Goal: Task Accomplishment & Management: Manage account settings

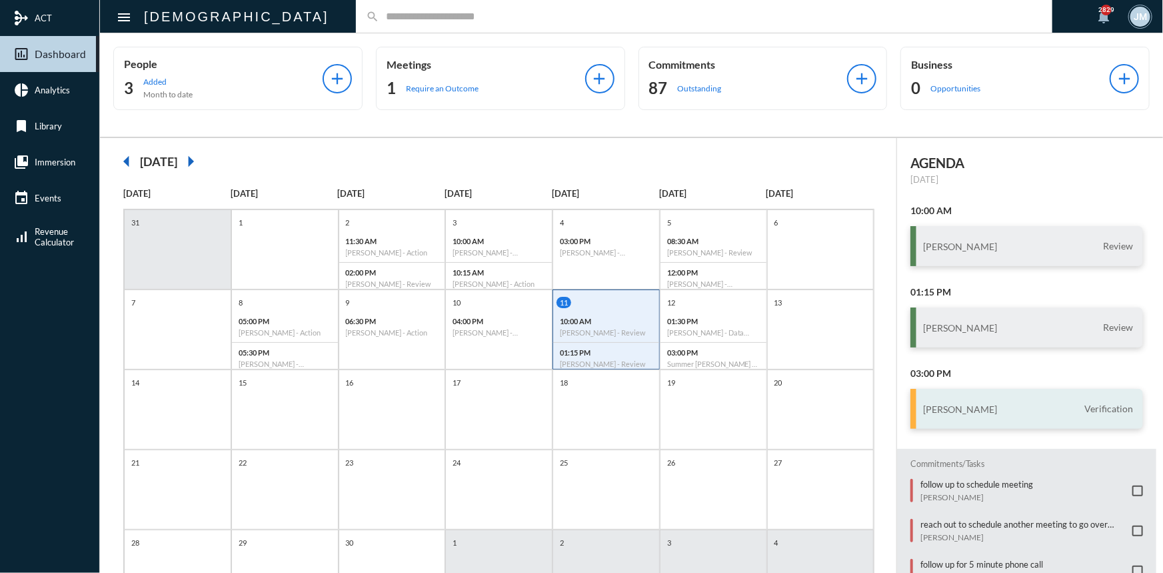
click at [954, 409] on h3 "[PERSON_NAME]" at bounding box center [960, 408] width 74 height 11
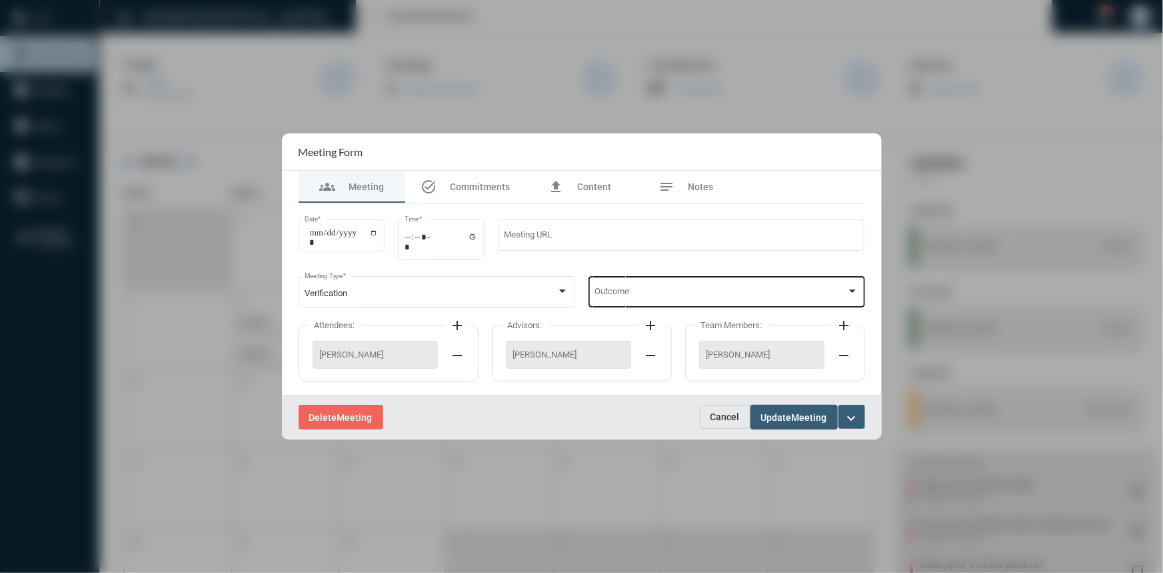
click at [849, 292] on div at bounding box center [852, 290] width 7 height 3
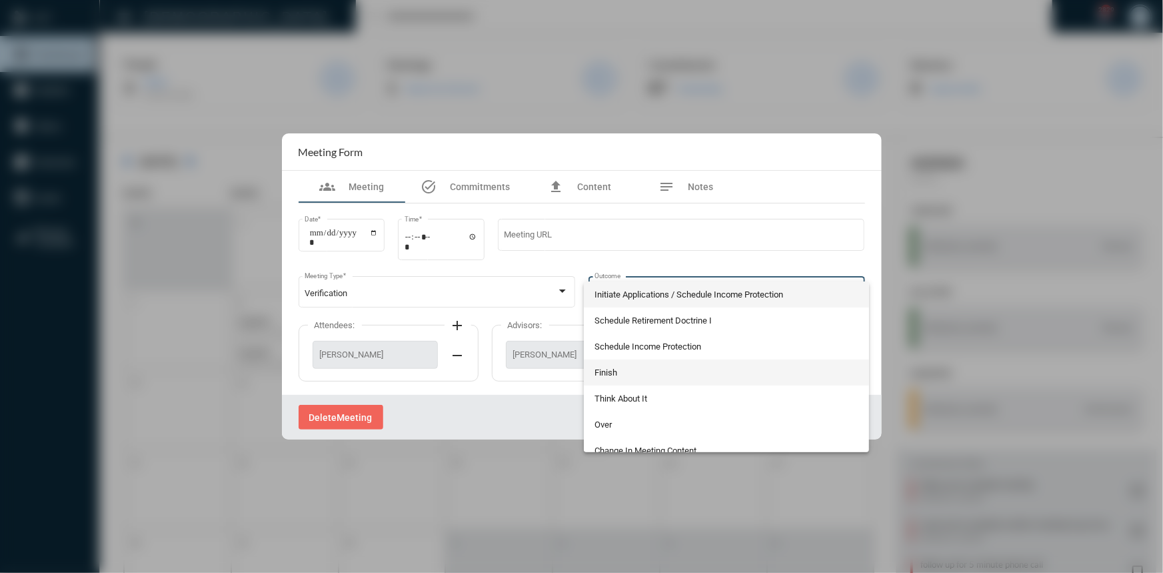
scroll to position [37, 0]
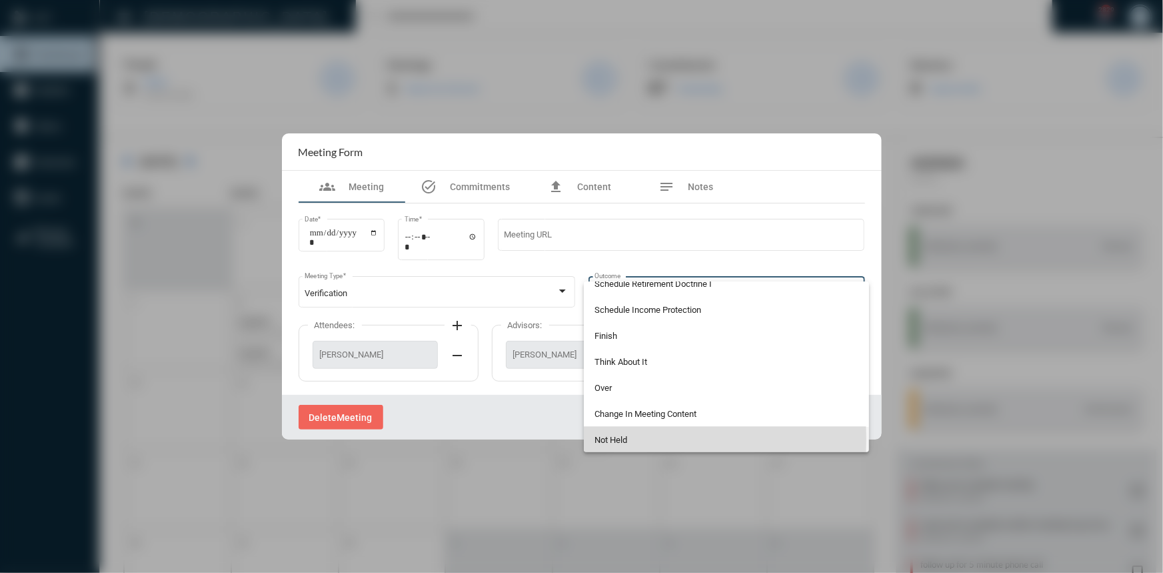
click at [612, 438] on span "Not Held" at bounding box center [727, 440] width 264 height 26
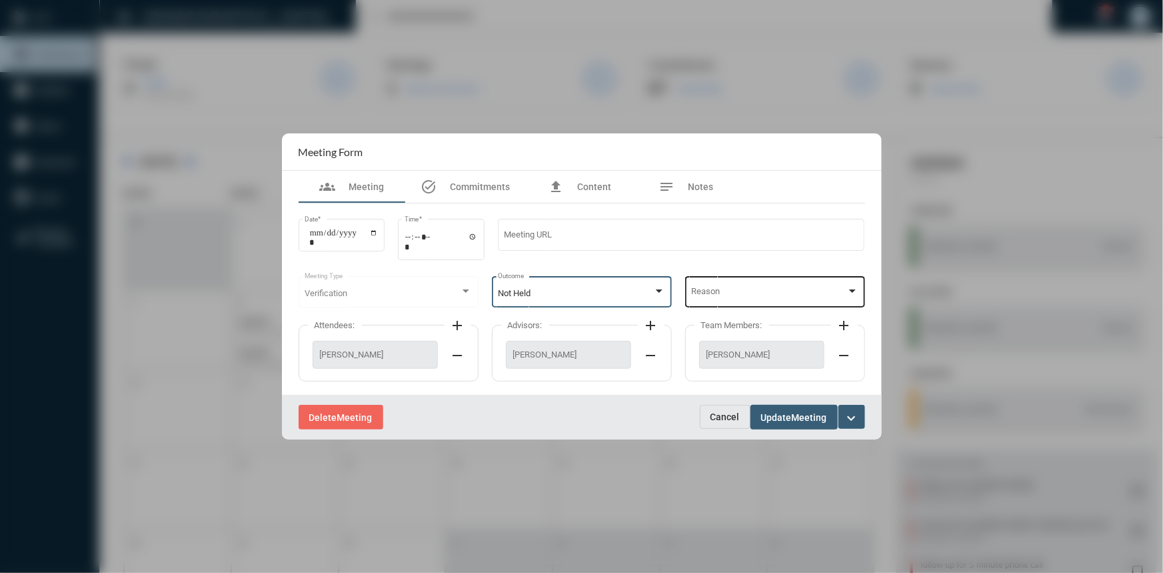
click at [856, 284] on div "Reason" at bounding box center [774, 290] width 167 height 34
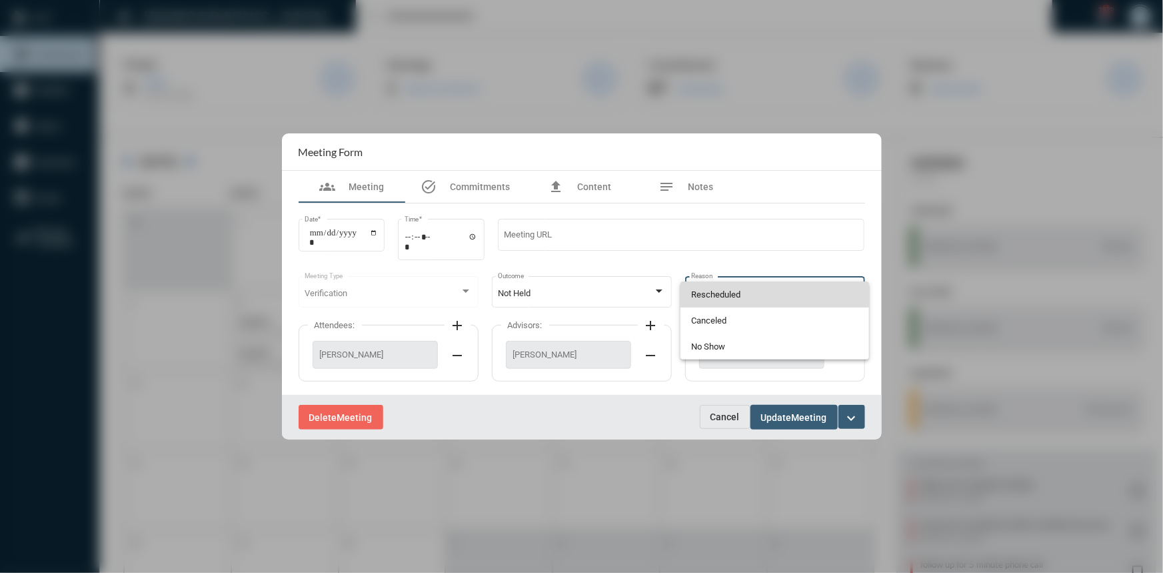
click at [740, 294] on span "Rescheduled" at bounding box center [774, 294] width 167 height 26
click at [780, 418] on span "Update" at bounding box center [776, 417] width 31 height 11
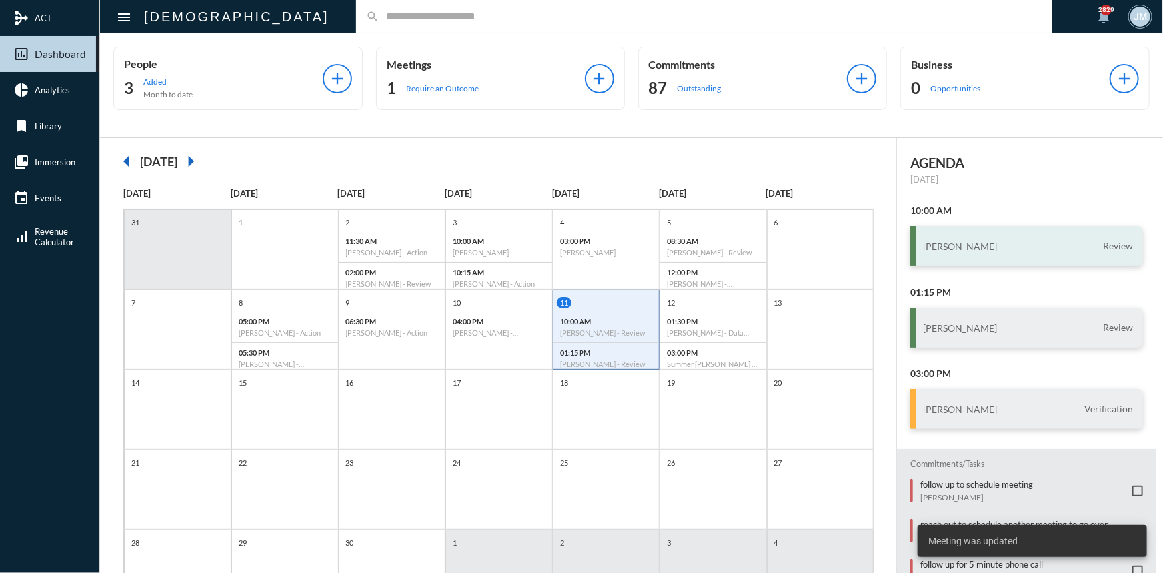
click at [956, 242] on h3 "Richard Slaby" at bounding box center [960, 246] width 74 height 11
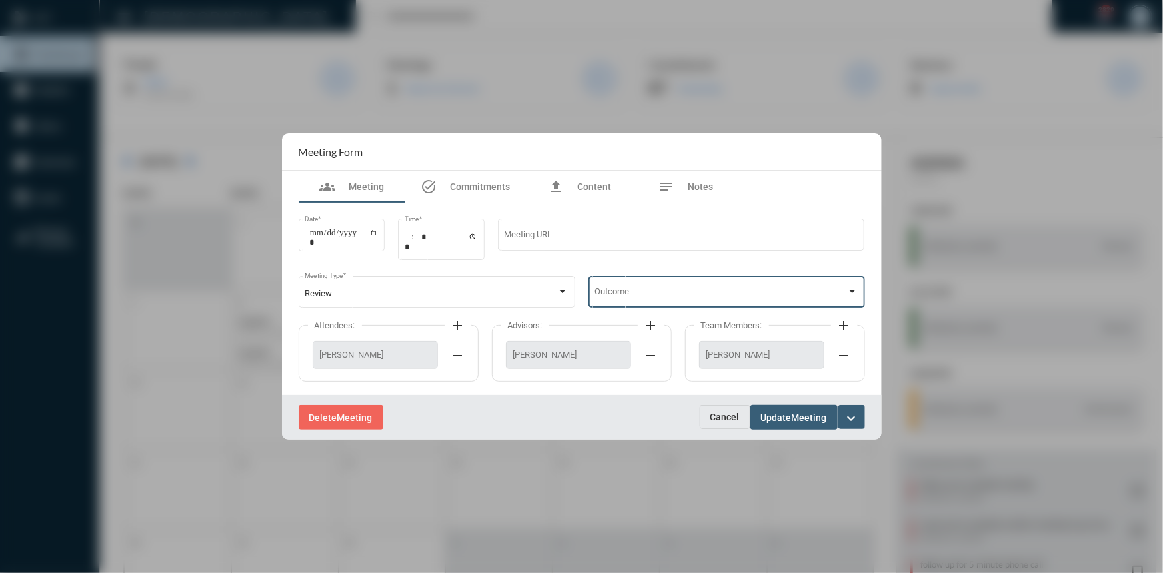
click at [851, 289] on div at bounding box center [852, 291] width 12 height 11
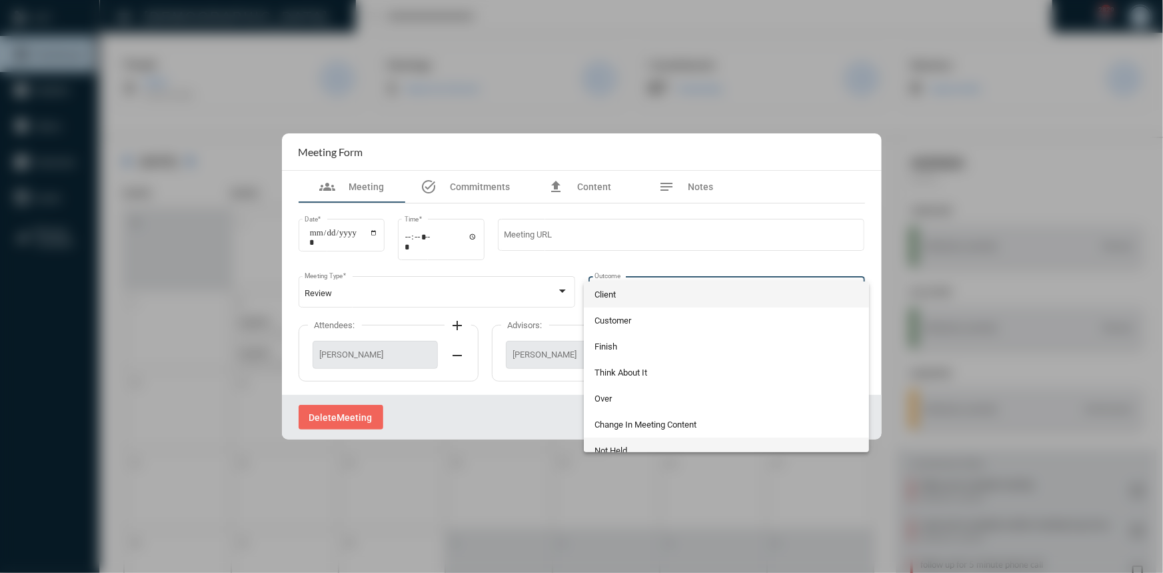
click at [636, 444] on span "Not Held" at bounding box center [727, 450] width 264 height 26
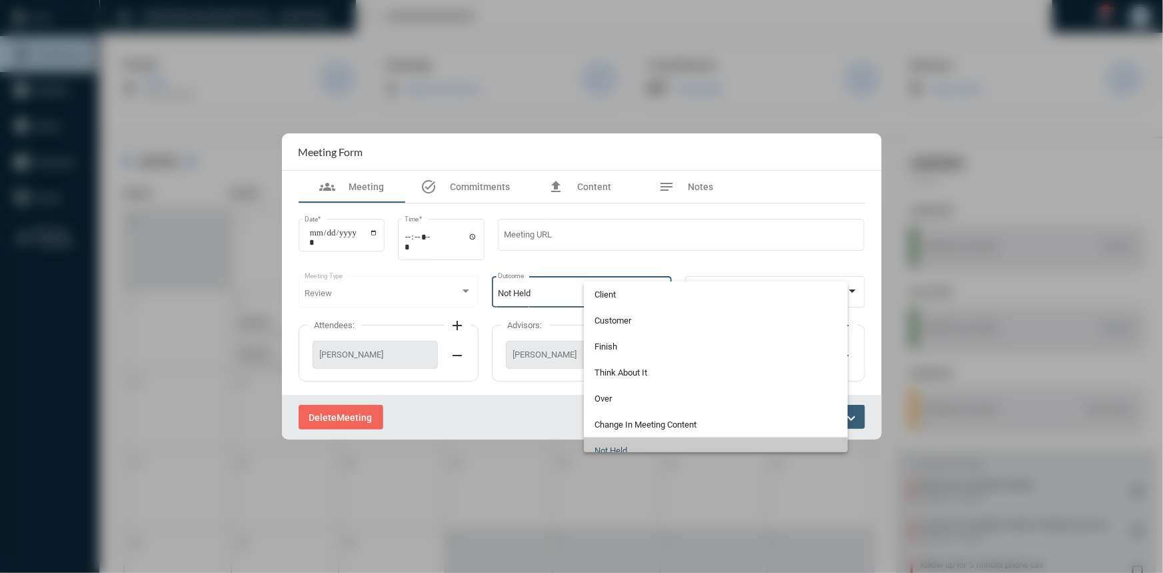
scroll to position [11, 0]
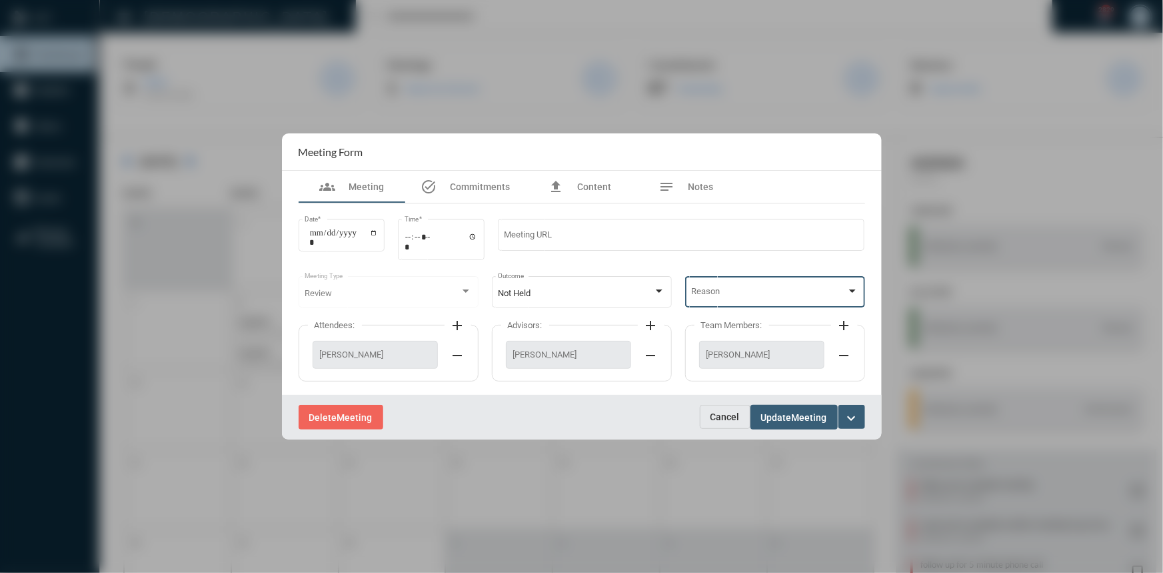
click at [856, 289] on div at bounding box center [852, 291] width 12 height 11
click at [715, 295] on span "Rescheduled" at bounding box center [774, 294] width 167 height 26
click at [788, 427] on button "Update Meeting" at bounding box center [793, 417] width 87 height 25
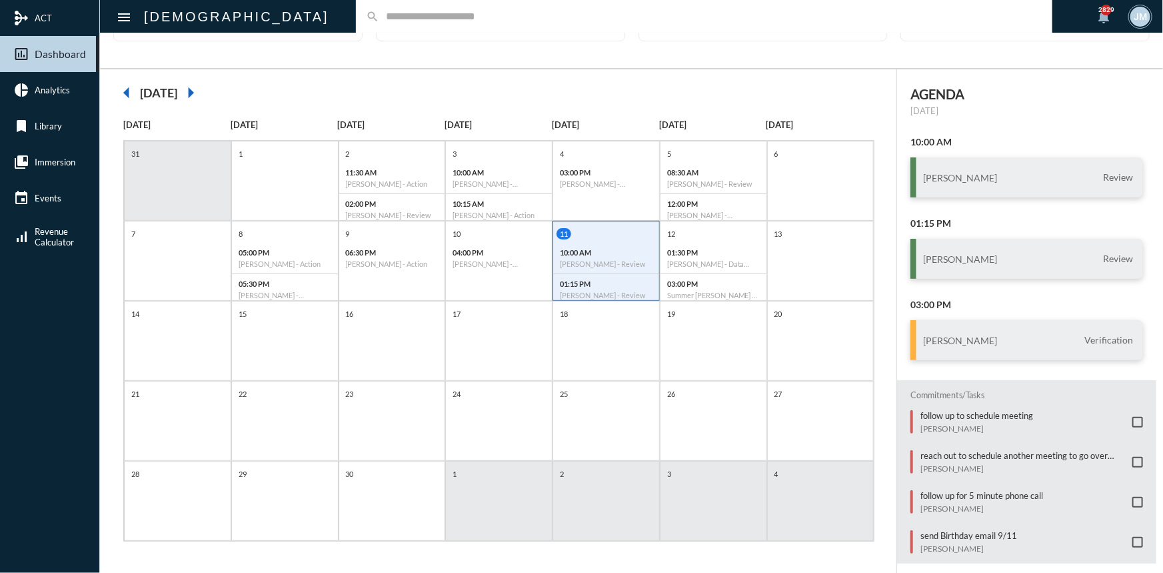
scroll to position [0, 0]
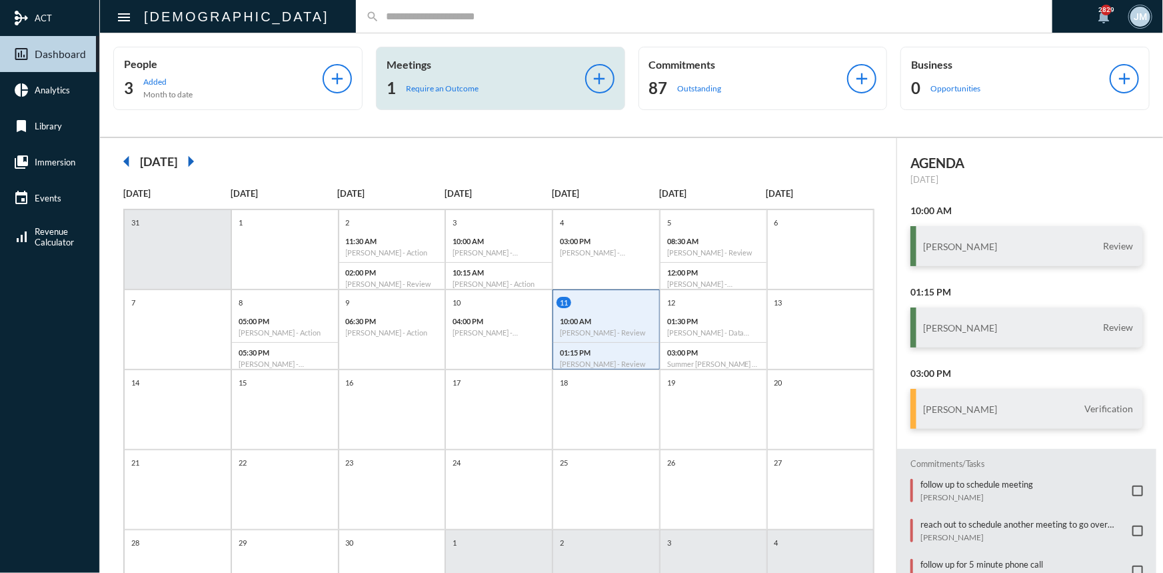
click at [409, 59] on p "Meetings" at bounding box center [486, 64] width 199 height 13
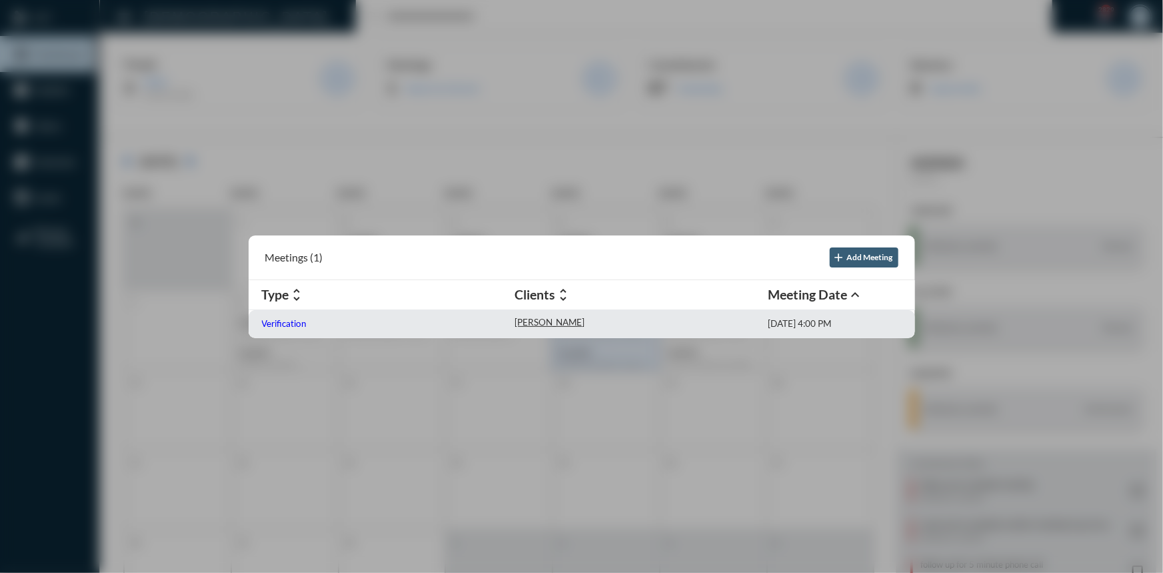
click at [284, 325] on p "Verification" at bounding box center [284, 323] width 45 height 11
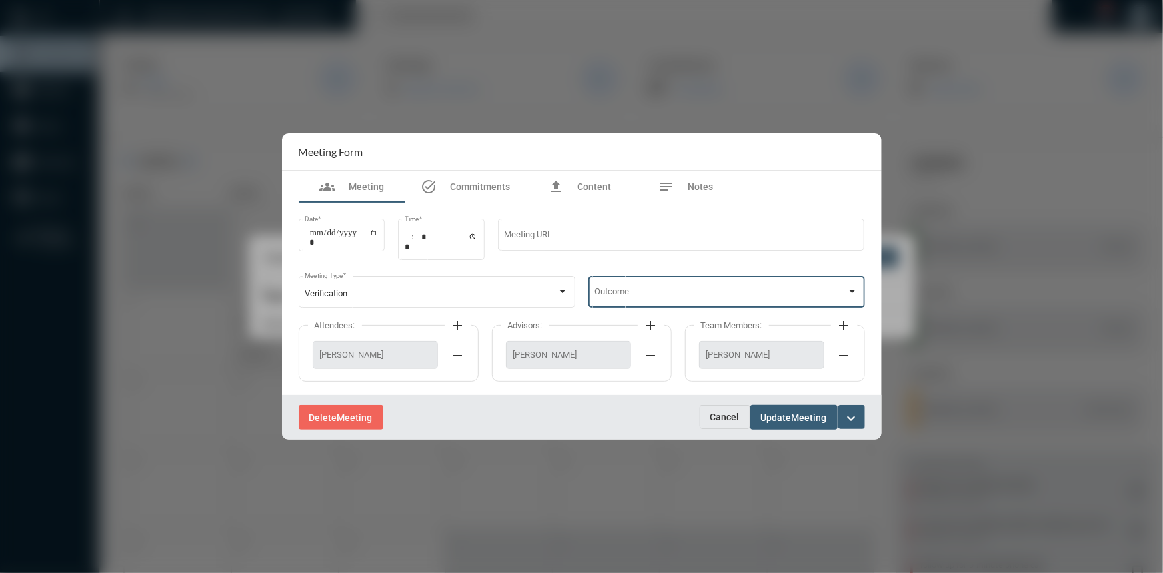
click at [849, 289] on div at bounding box center [852, 291] width 12 height 11
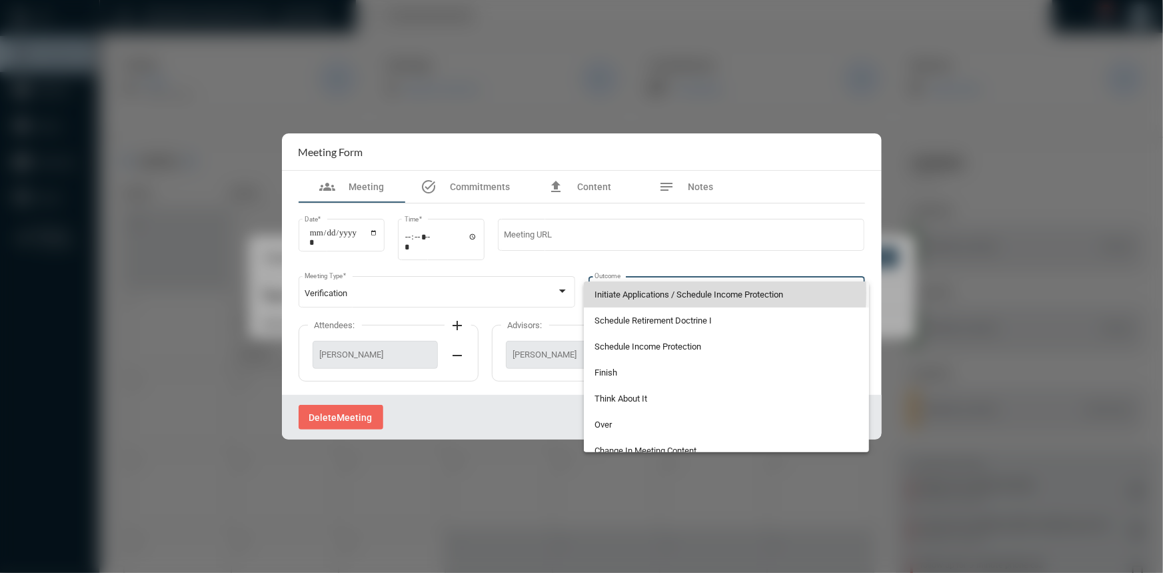
click at [642, 293] on span "Initiate Applications / Schedule Income Protection" at bounding box center [727, 294] width 264 height 26
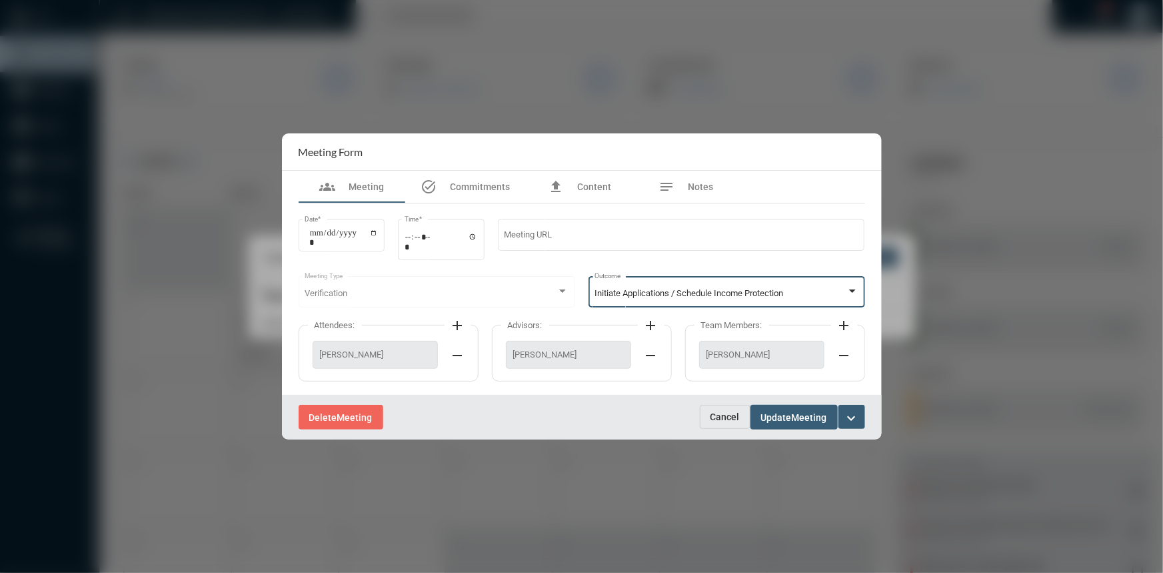
click at [786, 416] on span "Update" at bounding box center [776, 417] width 31 height 11
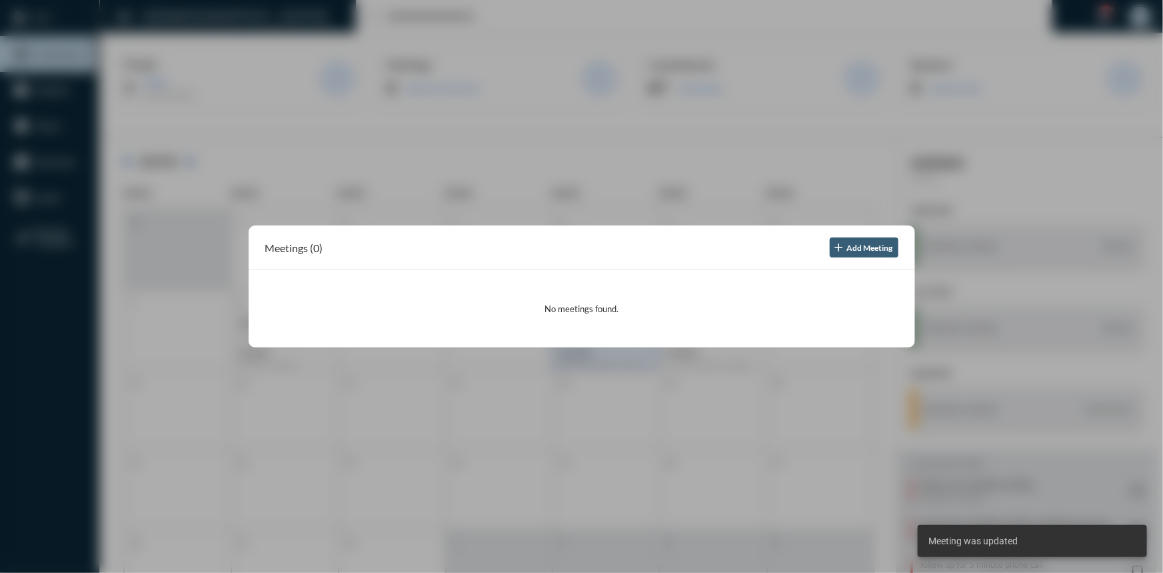
click at [756, 106] on div at bounding box center [581, 286] width 1163 height 573
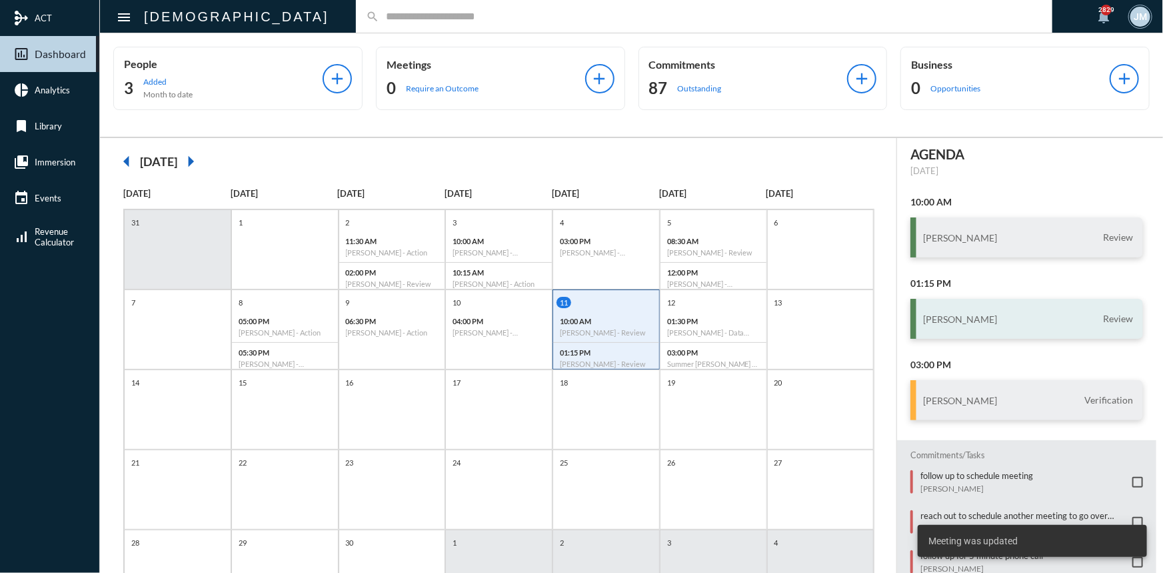
scroll to position [69, 0]
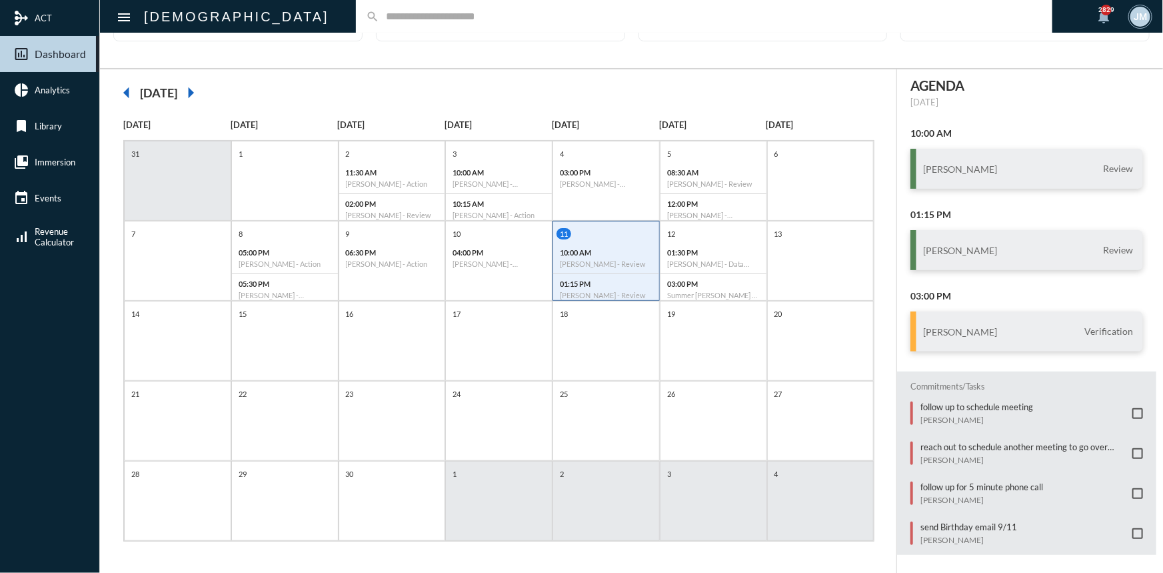
click at [1132, 528] on mat-checkbox at bounding box center [1137, 533] width 11 height 11
click at [1132, 529] on span at bounding box center [1137, 533] width 11 height 11
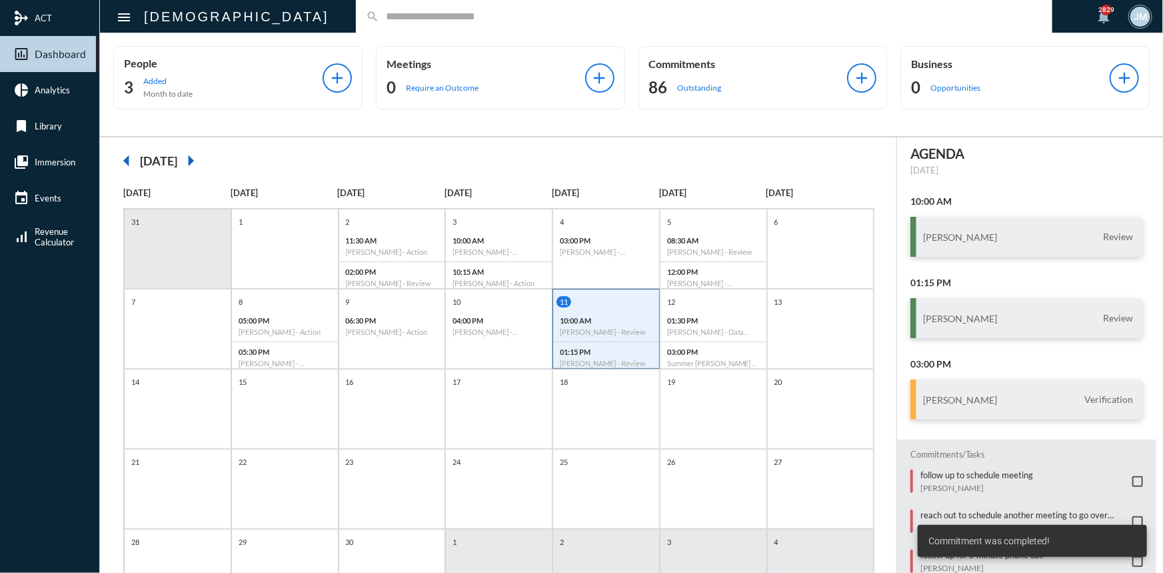
scroll to position [0, 0]
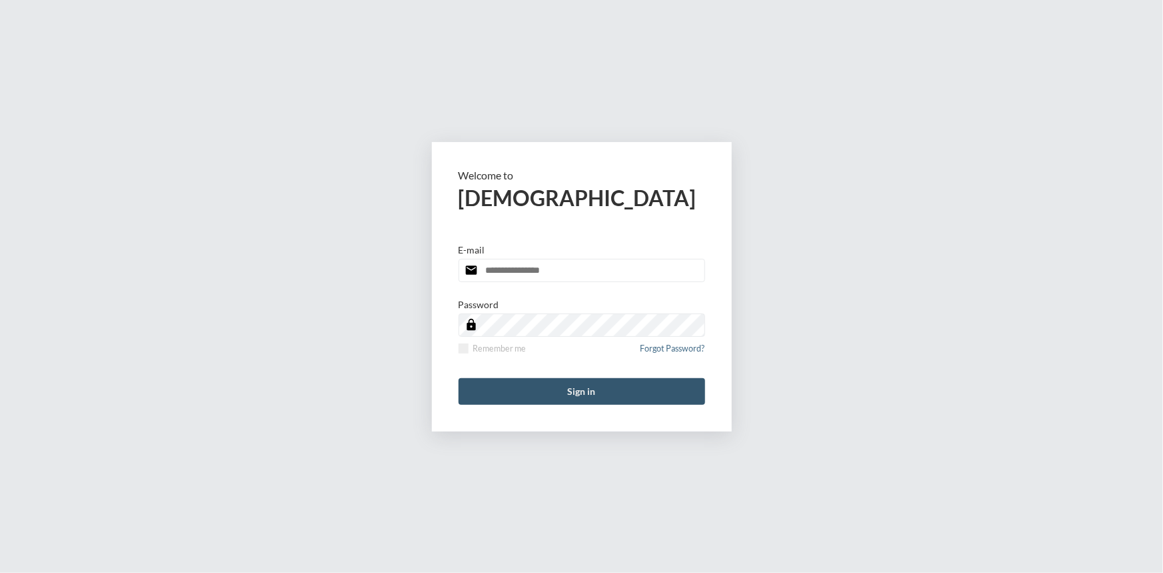
type input "**********"
click at [589, 397] on button "Sign in" at bounding box center [582, 391] width 247 height 27
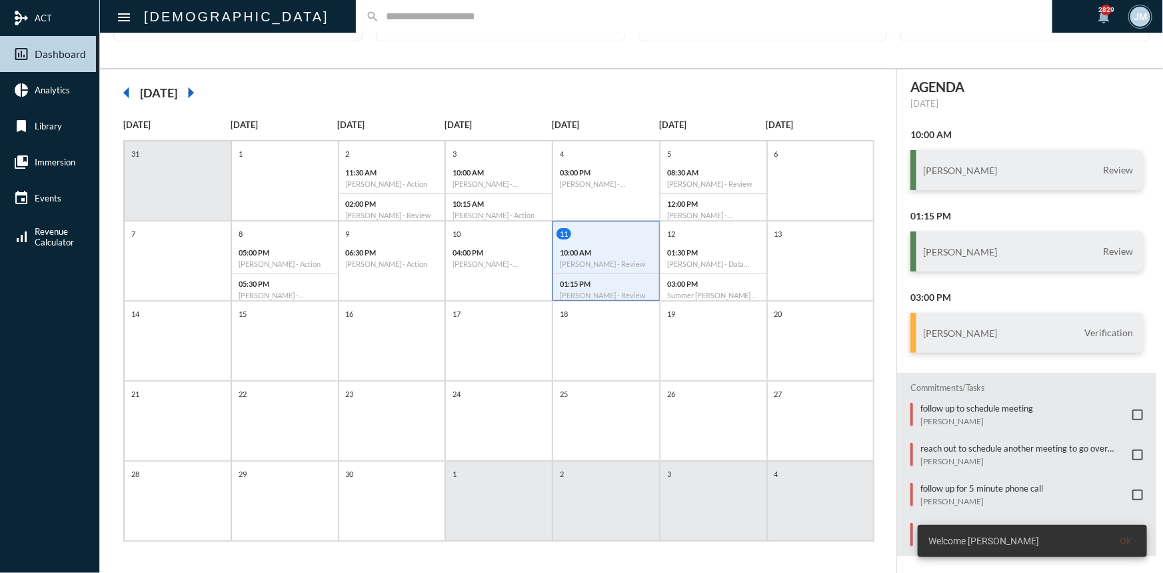
scroll to position [9, 0]
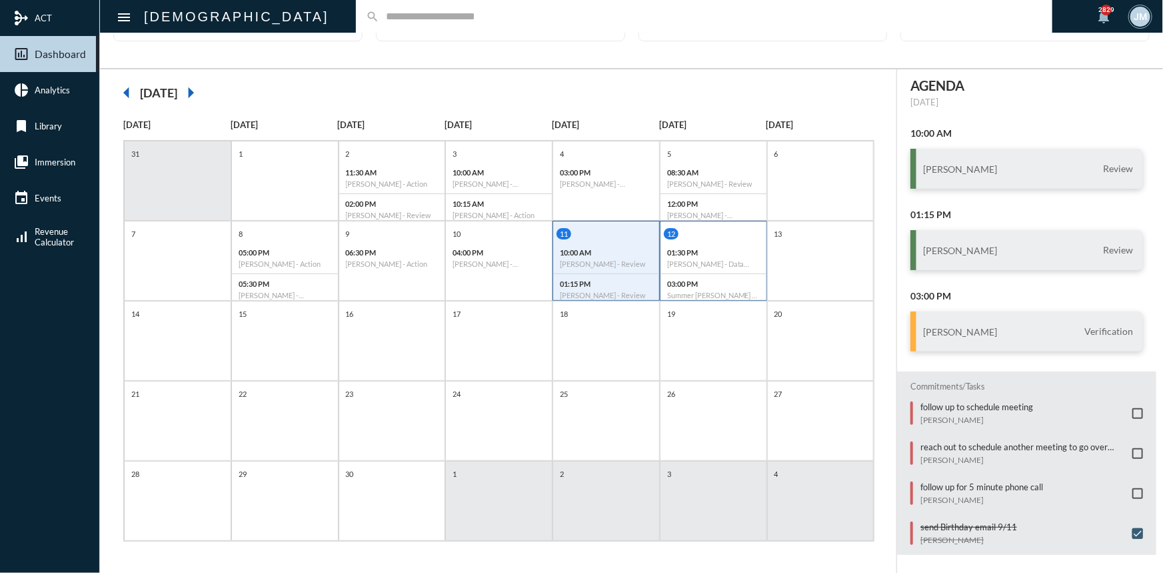
click at [729, 257] on div "01:30 PM Meredith Saxon - Data Capturing" at bounding box center [713, 258] width 106 height 31
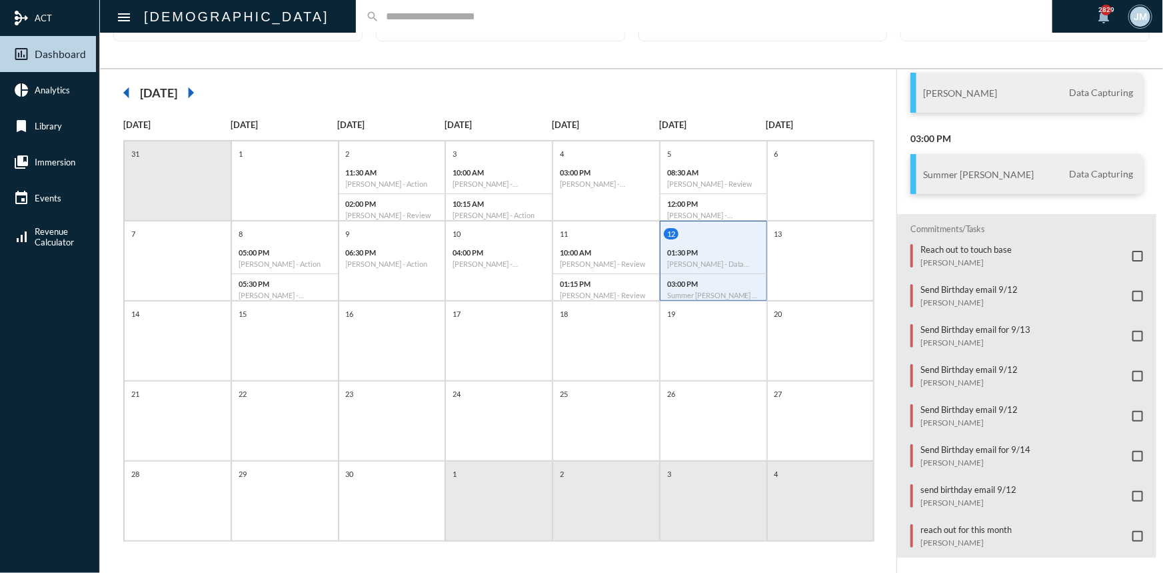
scroll to position [85, 0]
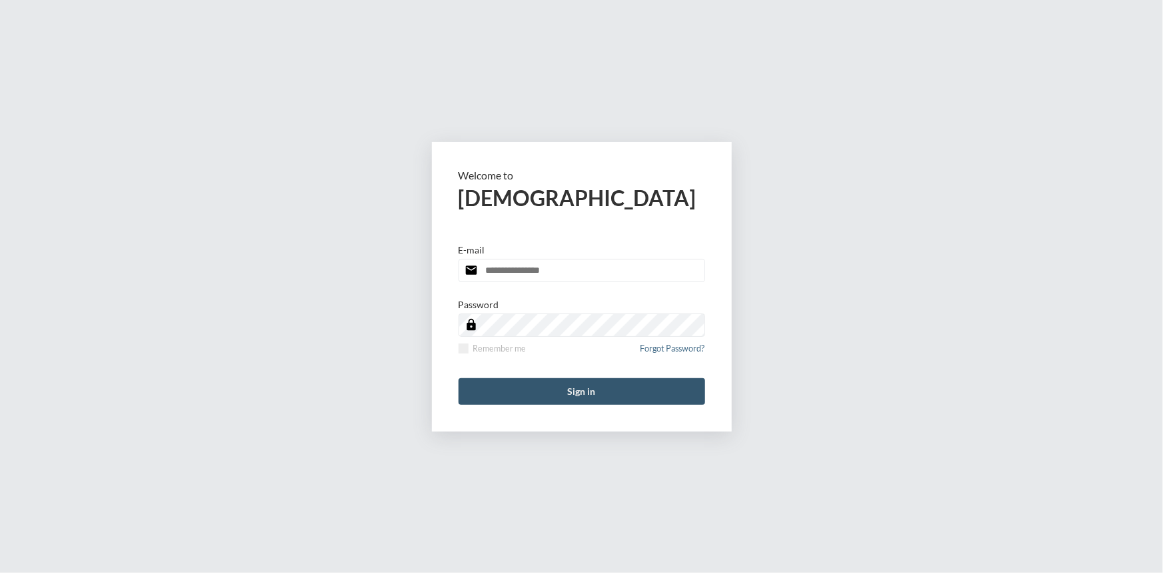
type input "**********"
click at [580, 393] on button "Sign in" at bounding box center [582, 391] width 247 height 27
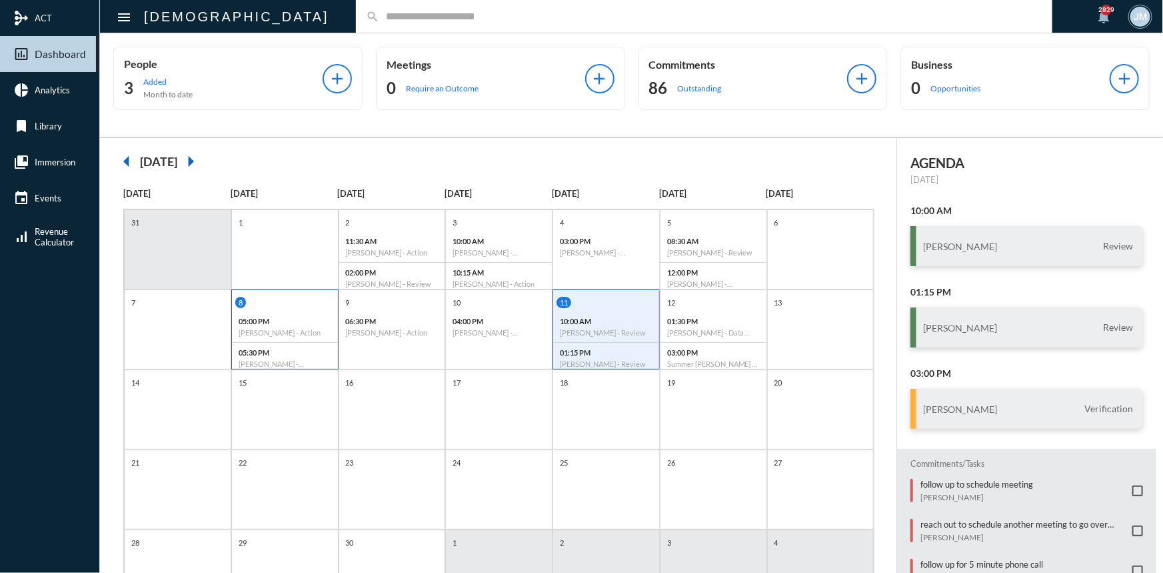
click at [257, 323] on p "05:00 PM" at bounding box center [285, 321] width 93 height 9
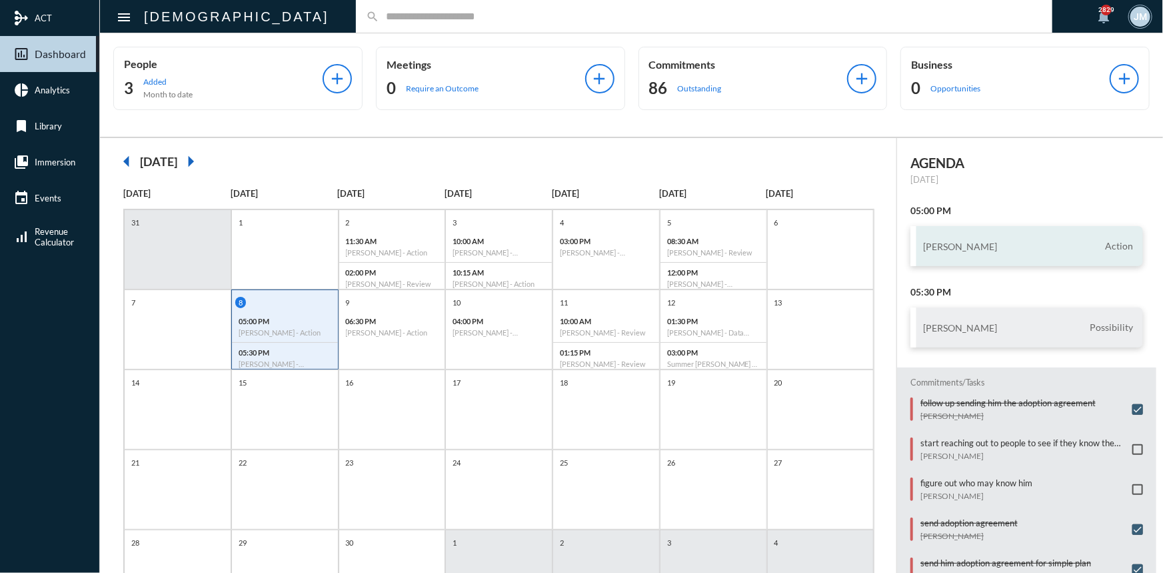
click at [1029, 252] on div "Francisco Jacome Action" at bounding box center [1026, 246] width 233 height 40
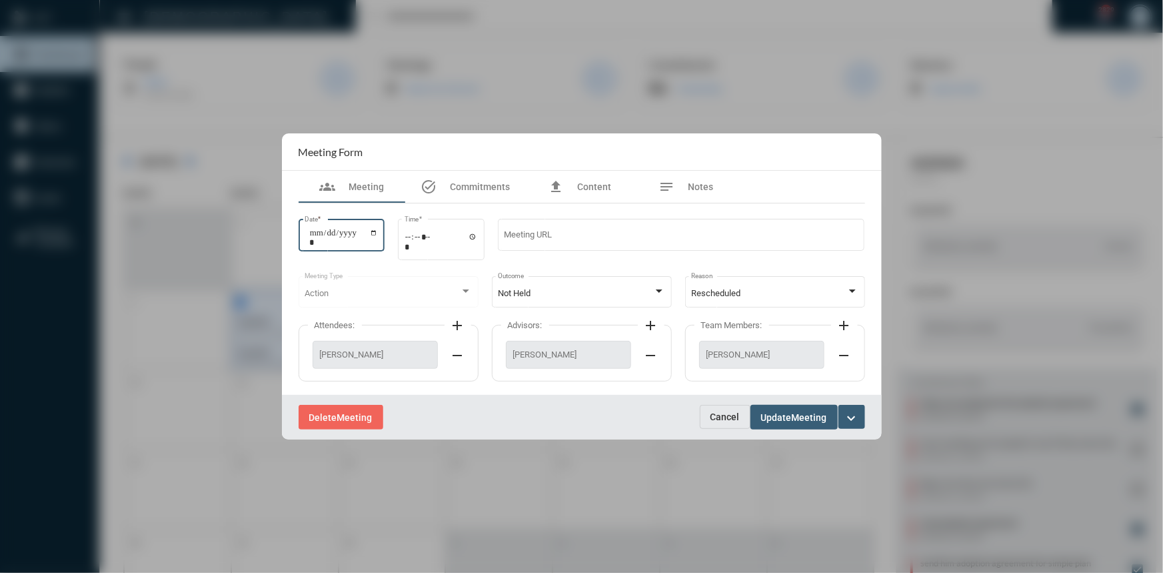
click at [377, 233] on input "**********" at bounding box center [343, 237] width 69 height 19
type input "**********"
click at [782, 412] on span "Update" at bounding box center [776, 417] width 31 height 11
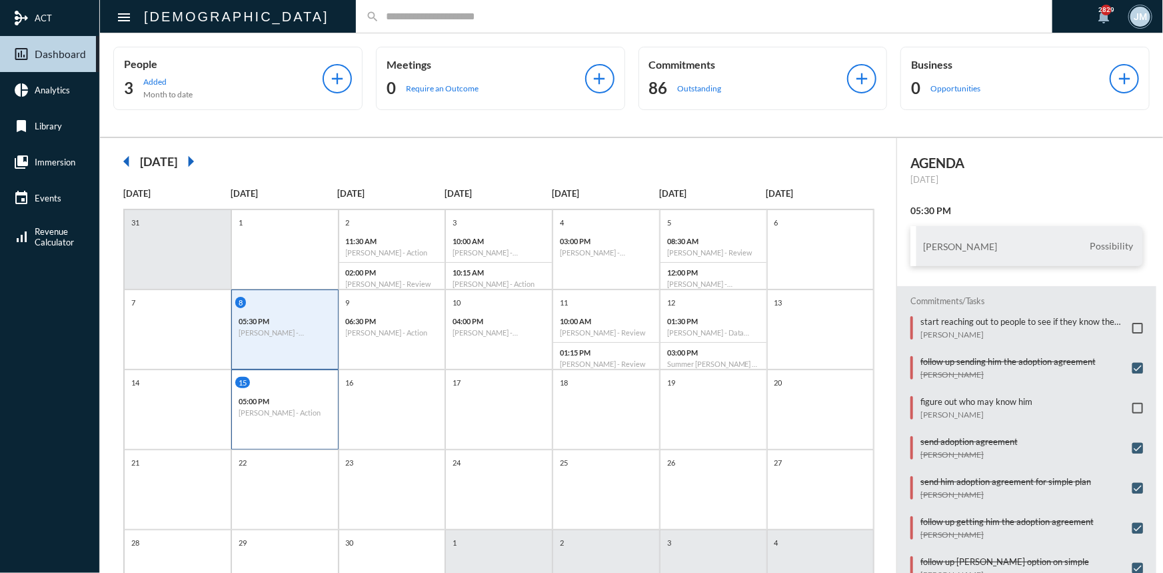
click at [256, 406] on div "05:00 PM Francisco Jacome - Action" at bounding box center [285, 406] width 106 height 31
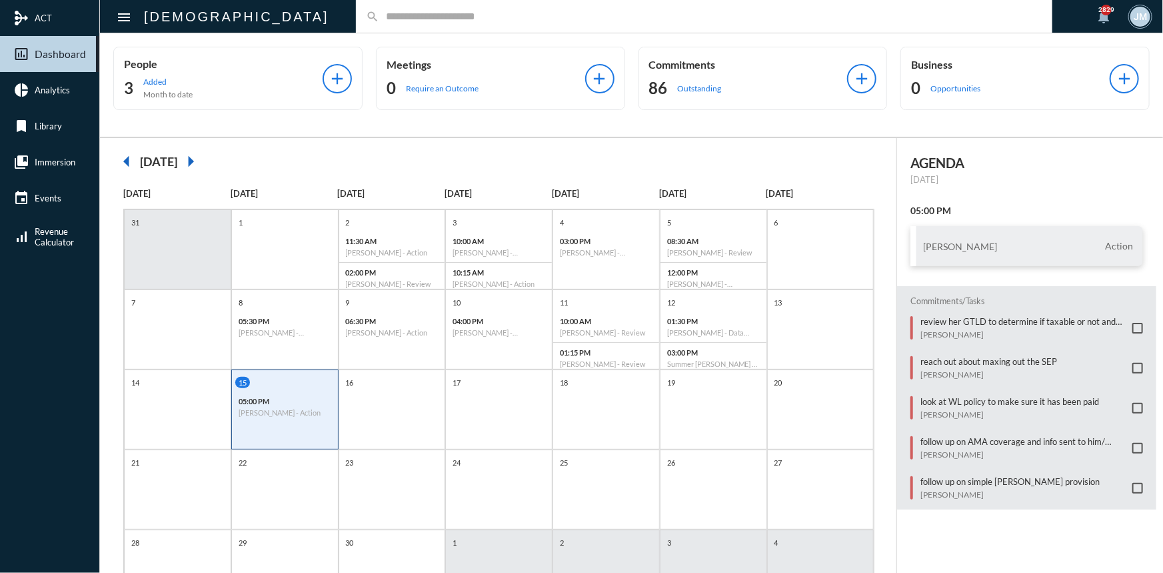
click at [263, 401] on p "05:00 PM" at bounding box center [285, 401] width 93 height 9
click at [977, 246] on h3 "Francisco Jacome" at bounding box center [960, 246] width 74 height 11
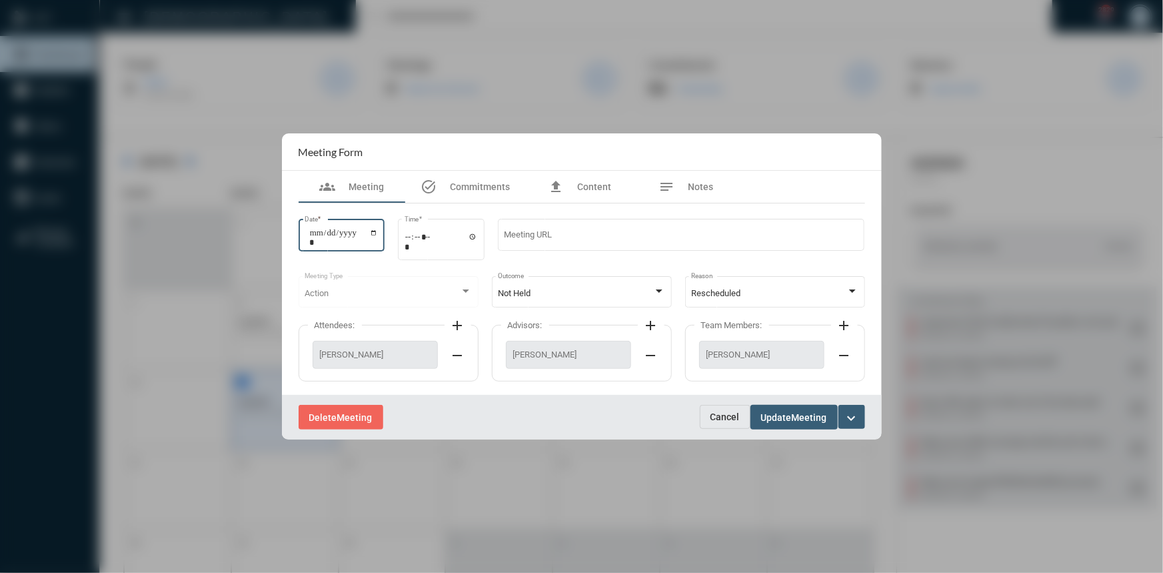
click at [379, 229] on input "**********" at bounding box center [343, 237] width 69 height 19
type input "**********"
click at [774, 413] on span "Update" at bounding box center [776, 417] width 31 height 11
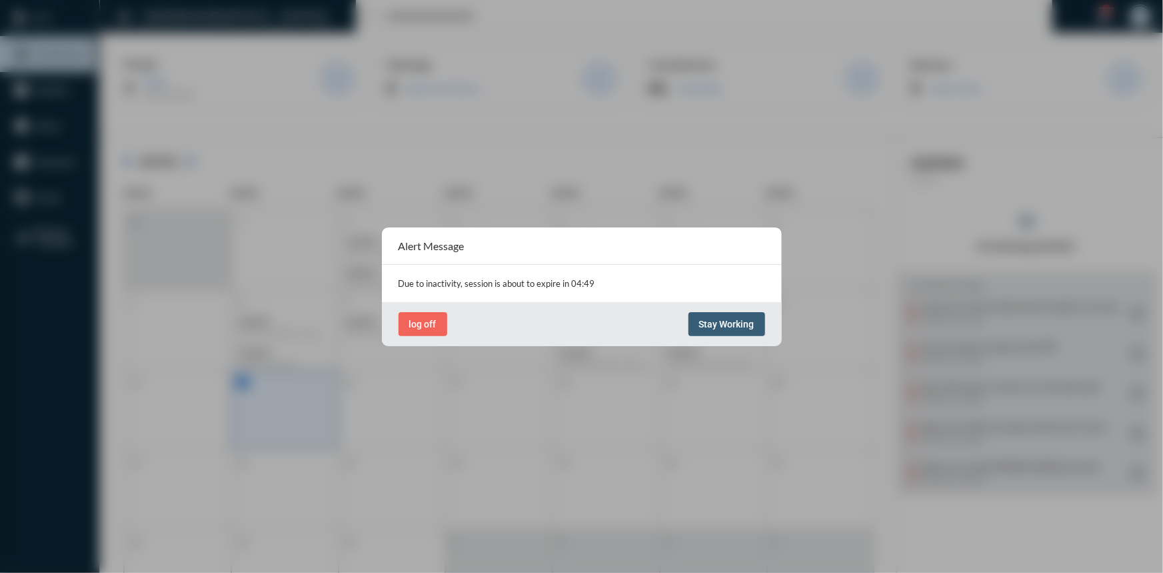
click at [732, 321] on span "Stay Working" at bounding box center [726, 324] width 55 height 11
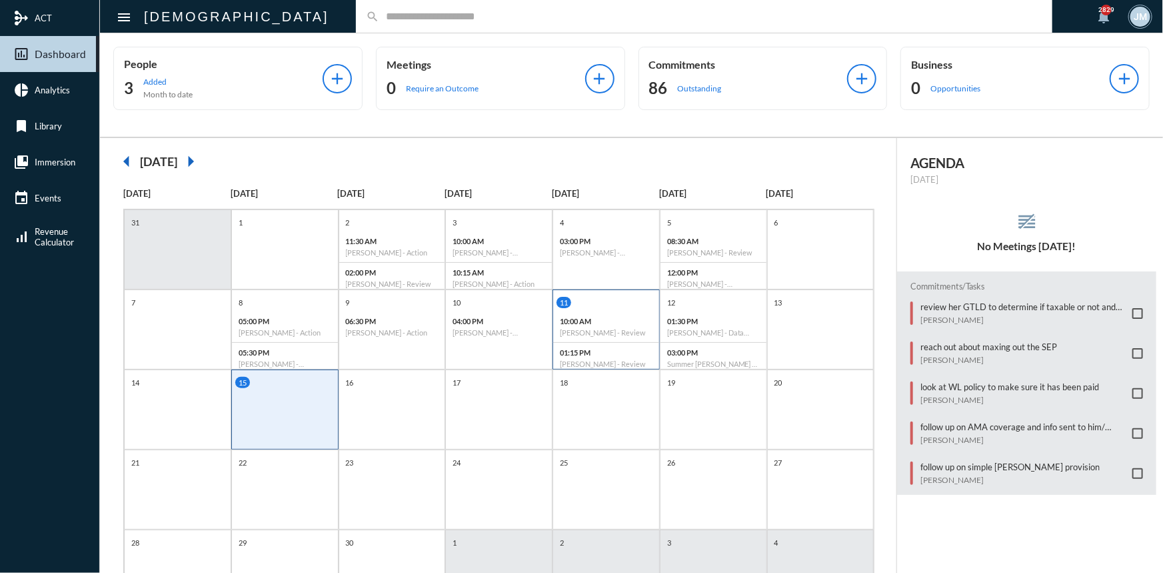
click at [610, 326] on div "10:00 AM Richard Slaby - Review" at bounding box center [606, 326] width 106 height 31
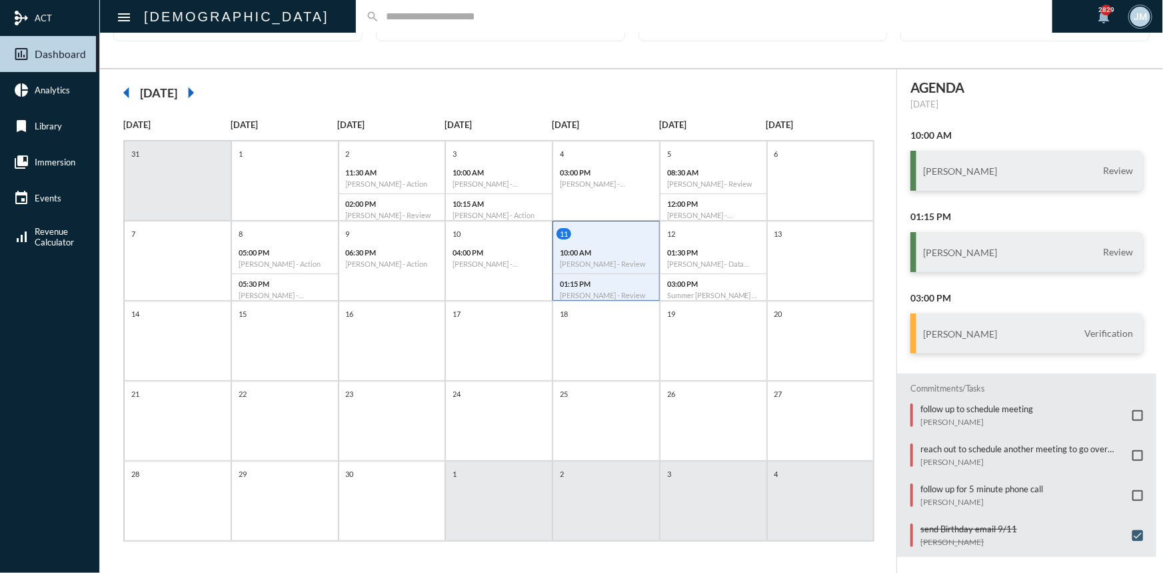
scroll to position [9, 0]
click at [1132, 451] on span at bounding box center [1137, 453] width 11 height 11
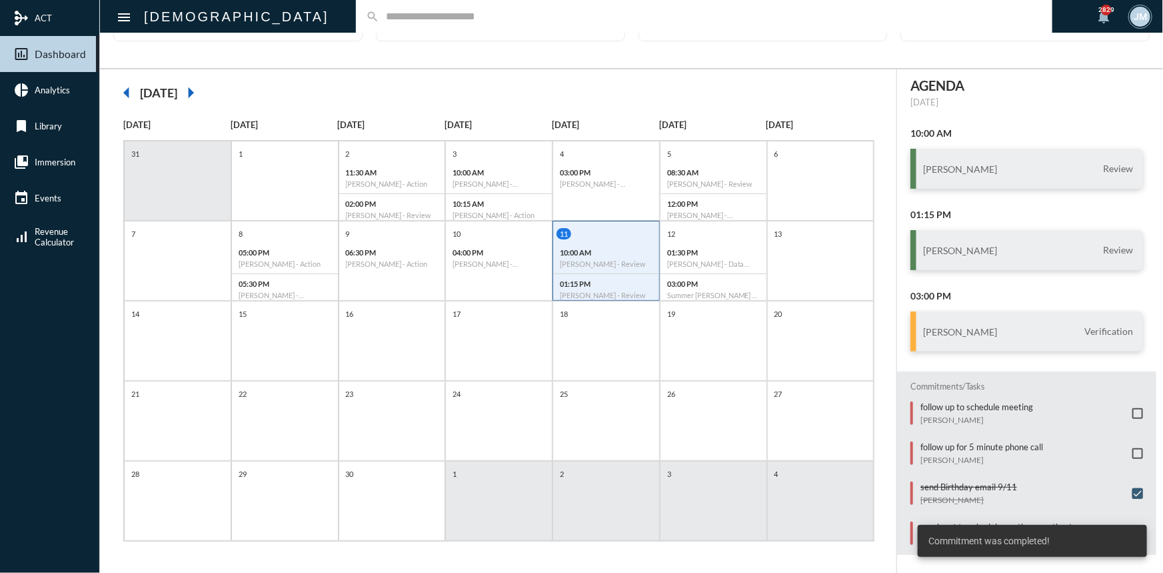
click at [1132, 448] on span at bounding box center [1137, 453] width 11 height 11
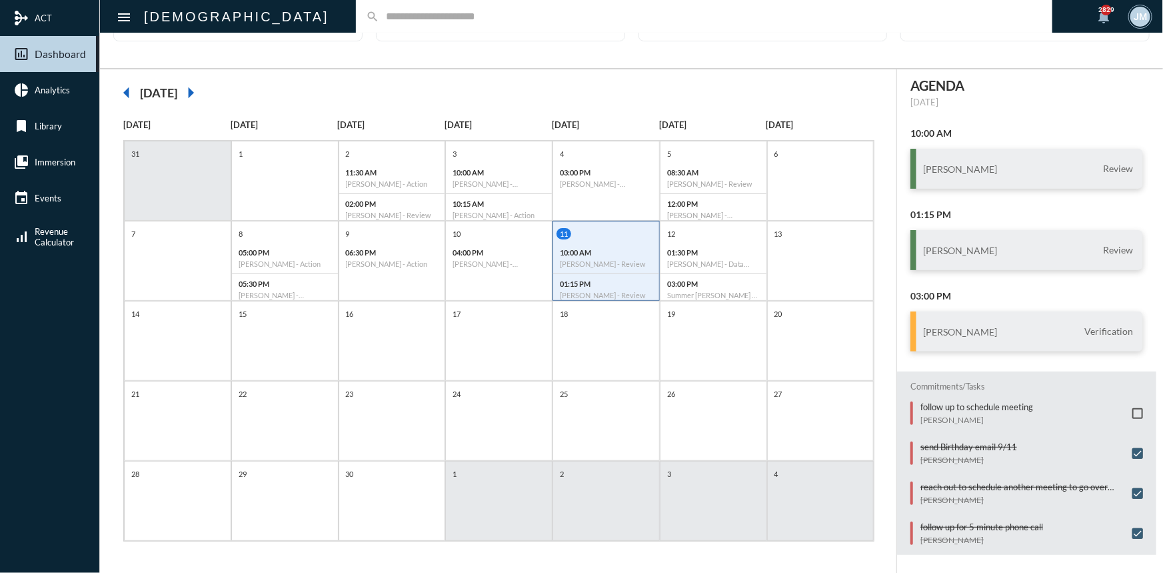
click at [379, 17] on input "text" at bounding box center [710, 16] width 663 height 11
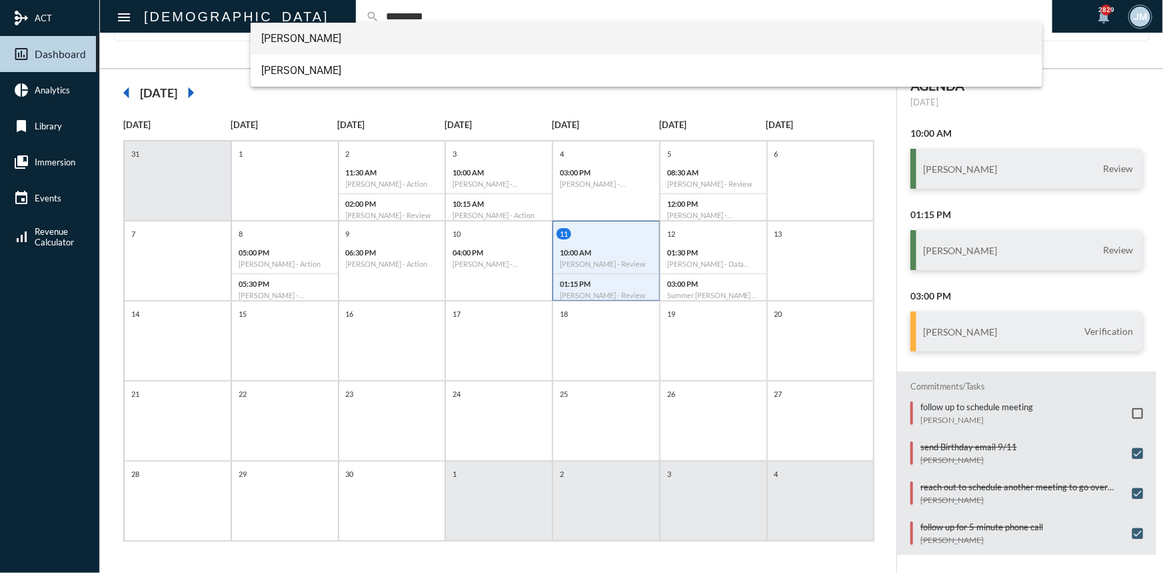
type input "*********"
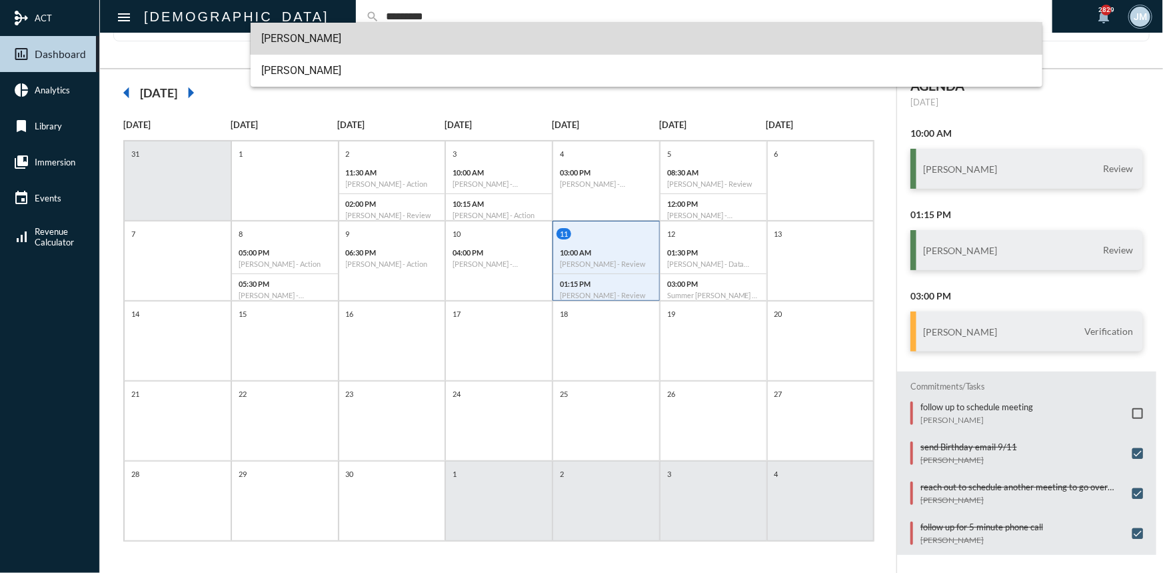
click at [313, 36] on span "Brittany Swicegood" at bounding box center [646, 39] width 770 height 32
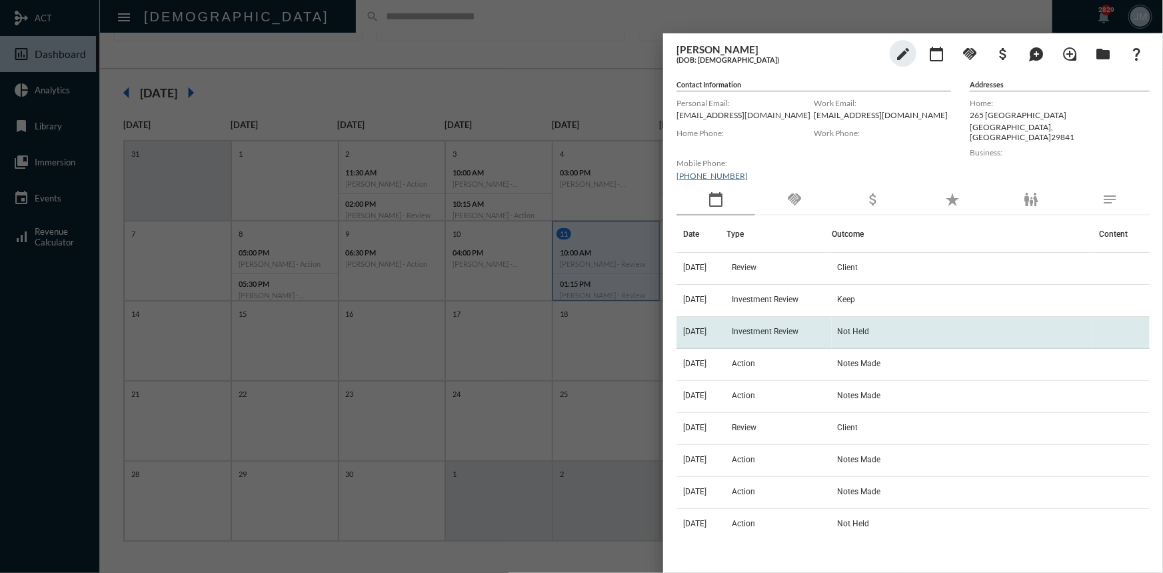
click at [794, 328] on span "Investment Review" at bounding box center [765, 331] width 67 height 9
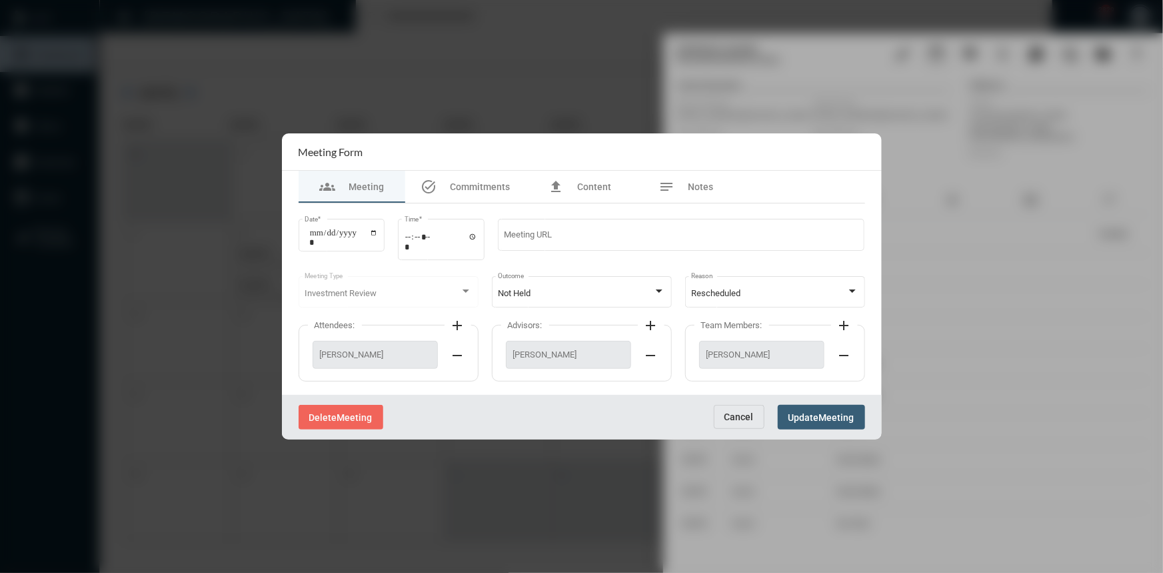
click at [744, 413] on span "Cancel" at bounding box center [738, 416] width 29 height 11
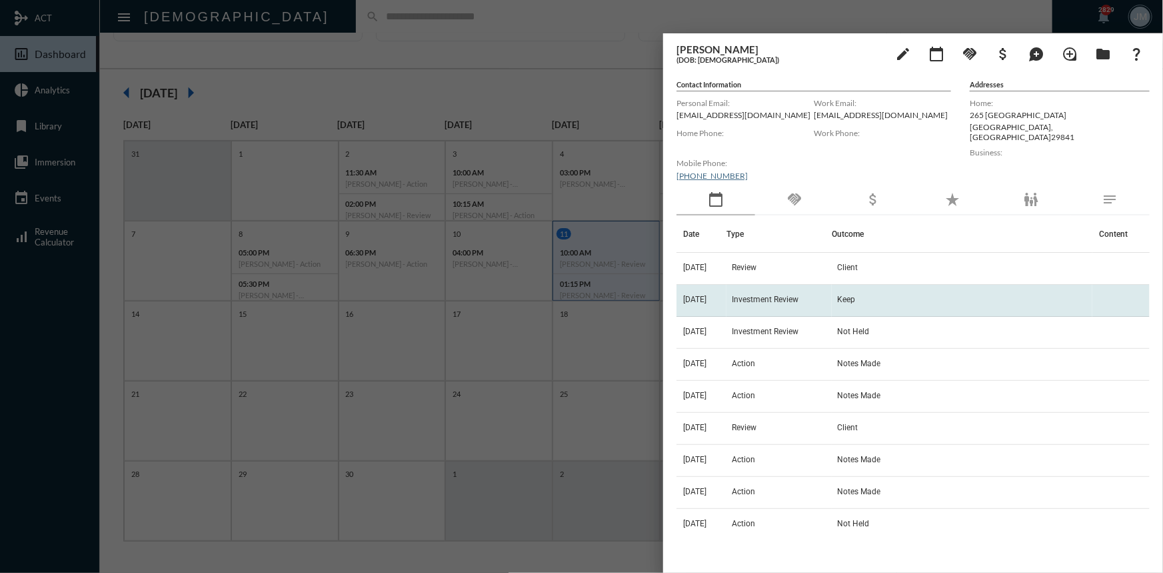
click at [751, 295] on span "Investment Review" at bounding box center [765, 299] width 67 height 9
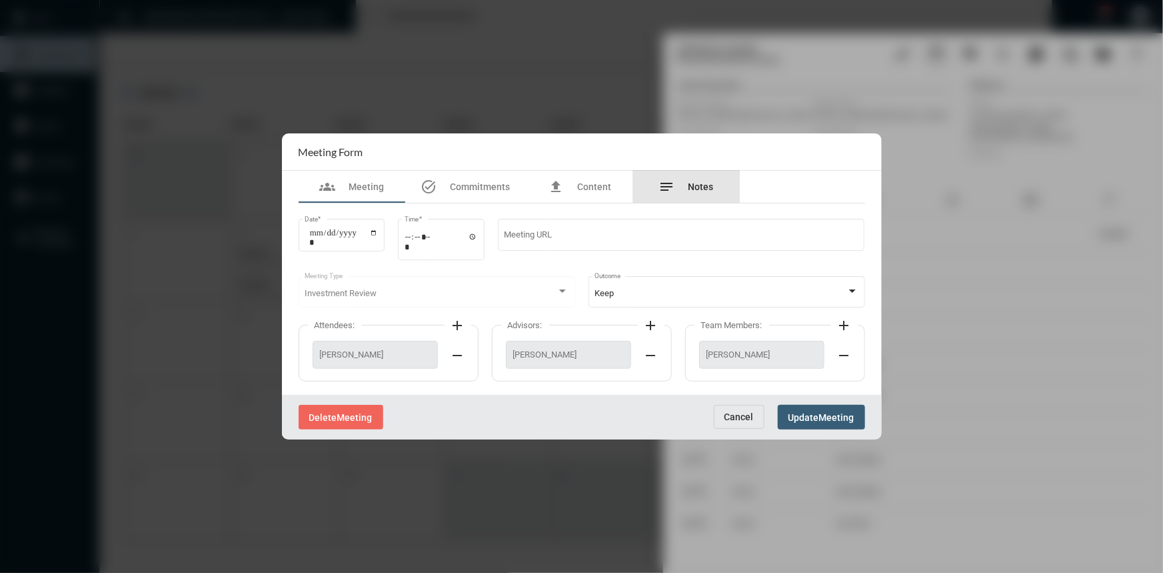
click at [694, 185] on span "Notes" at bounding box center [700, 186] width 25 height 11
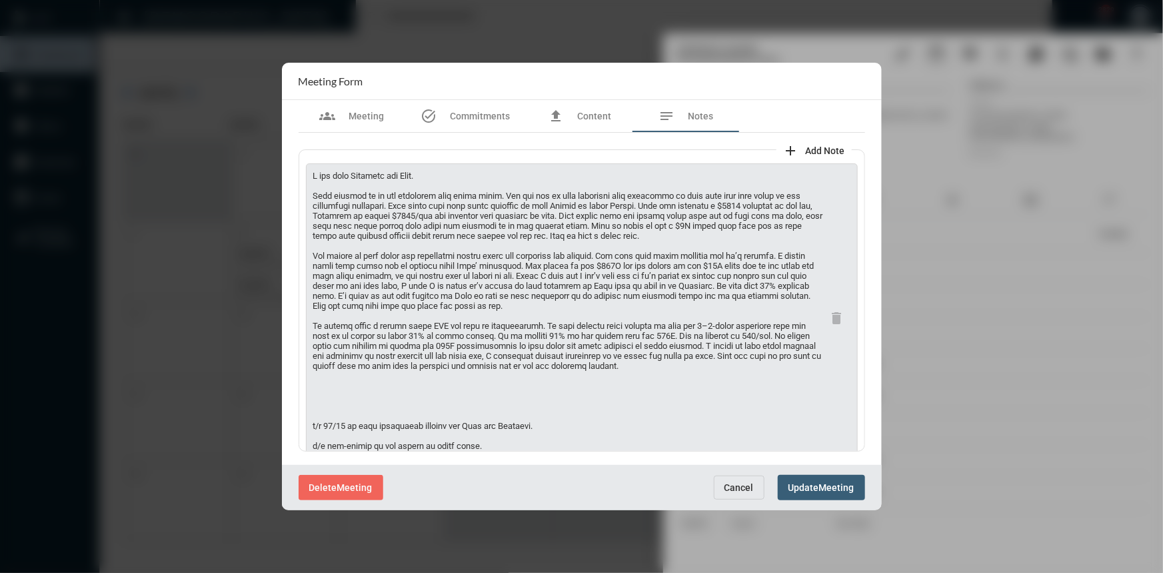
click at [738, 488] on span "Cancel" at bounding box center [738, 487] width 29 height 11
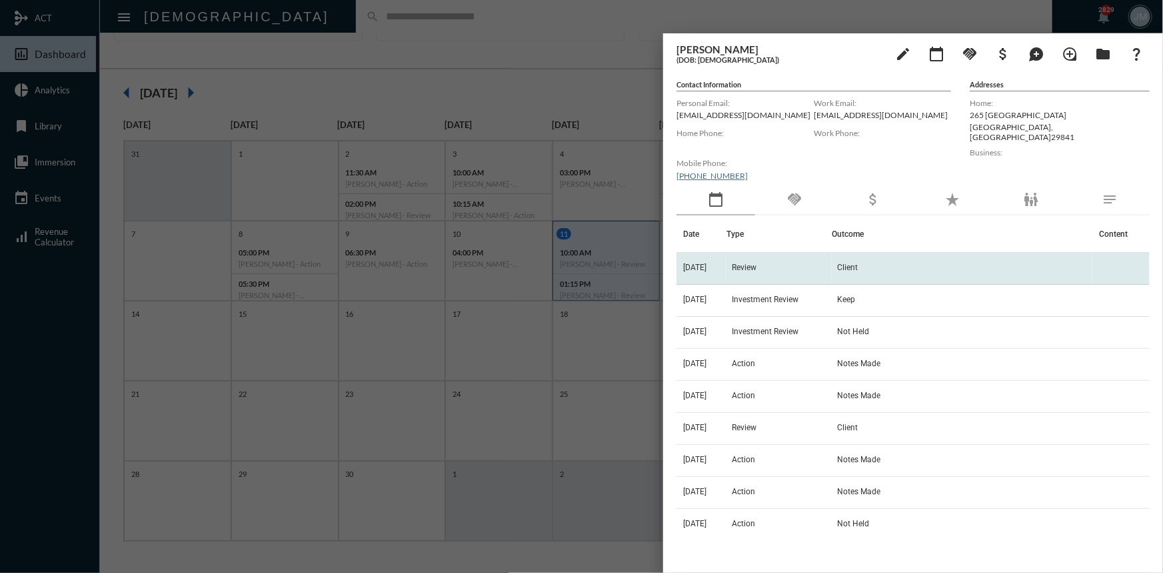
click at [740, 270] on td "Review" at bounding box center [778, 269] width 105 height 32
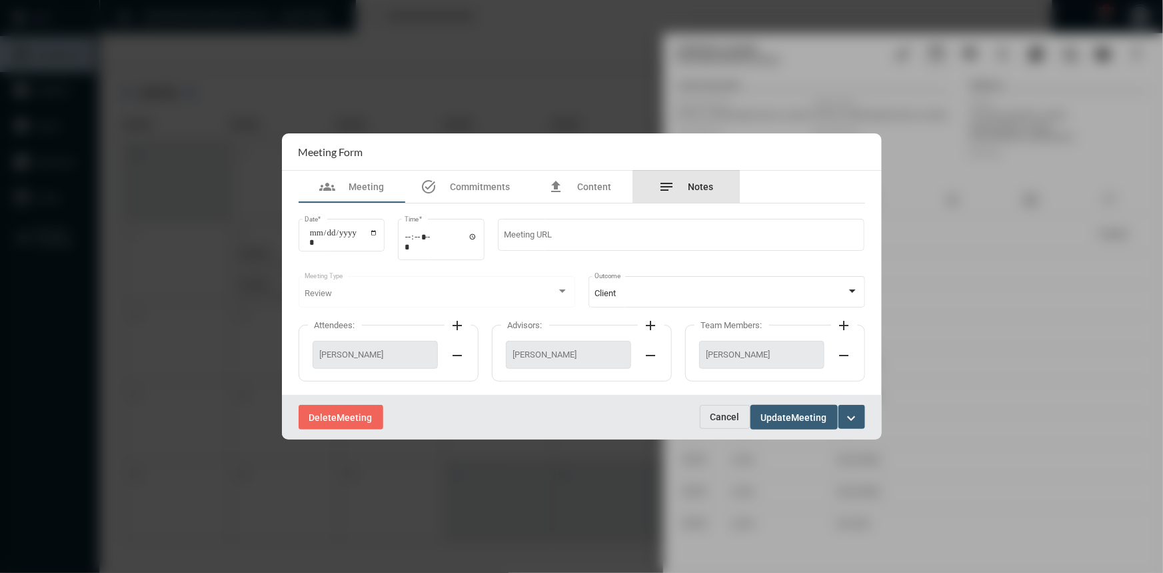
click at [694, 181] on span "Notes" at bounding box center [700, 186] width 25 height 11
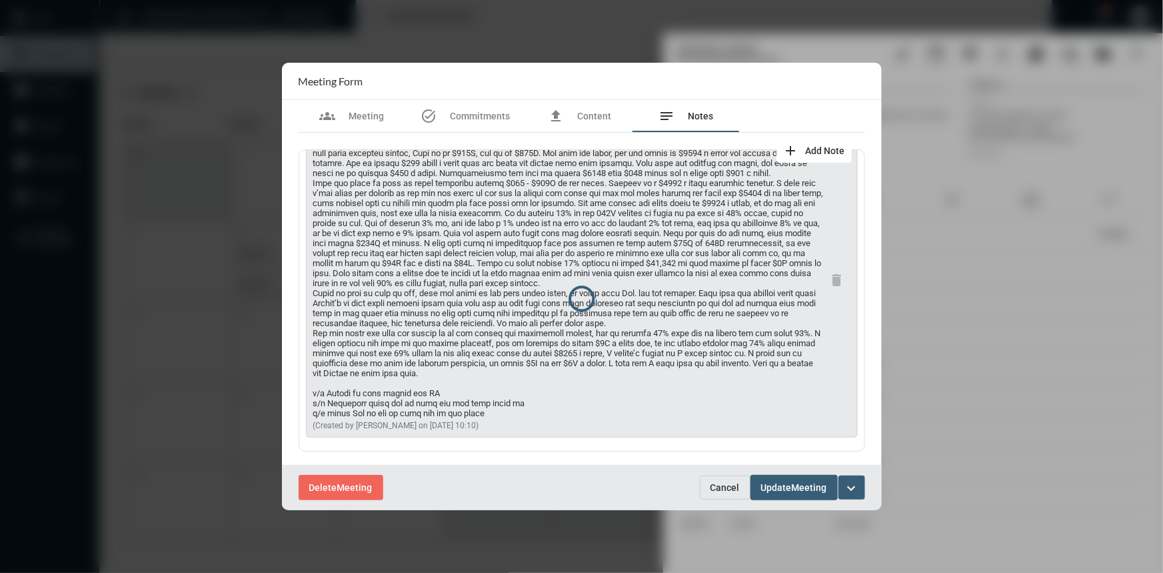
scroll to position [80, 0]
click at [720, 483] on span "Cancel" at bounding box center [724, 487] width 29 height 11
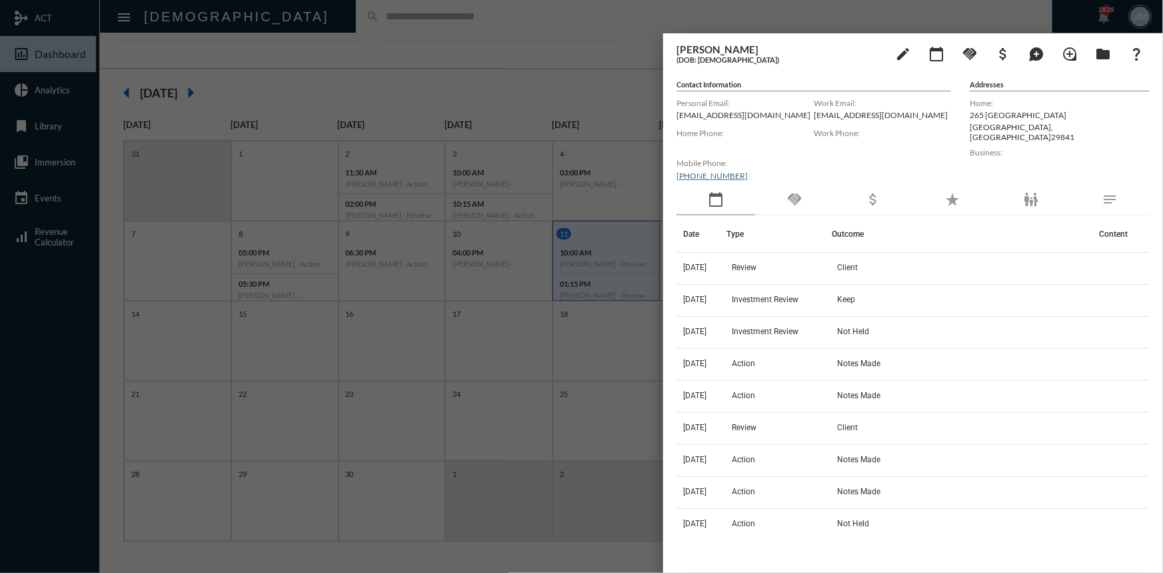
click at [586, 70] on div at bounding box center [581, 286] width 1163 height 573
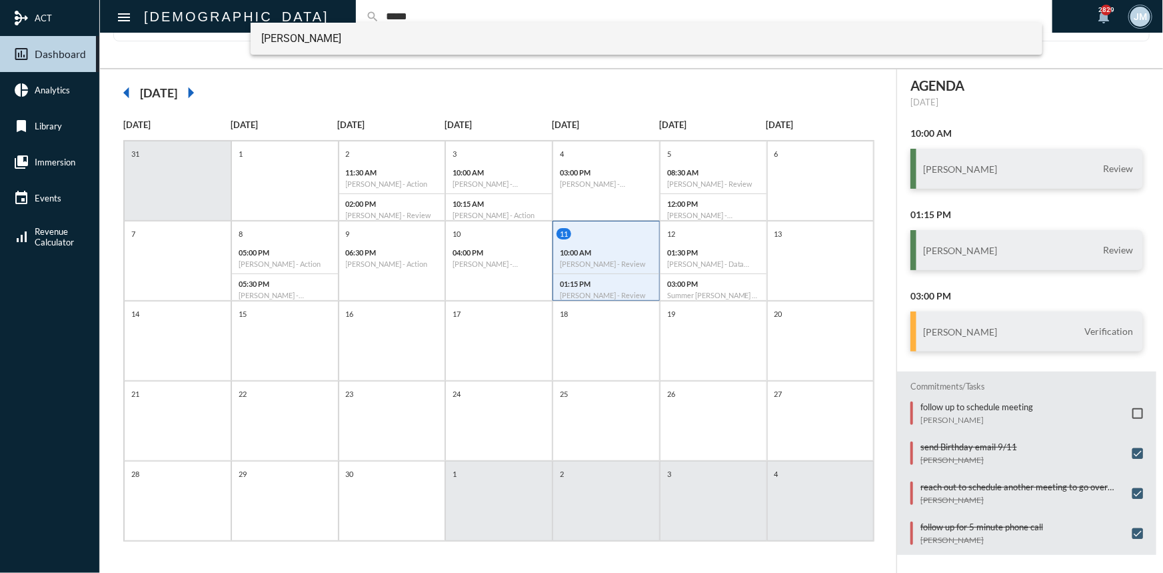
type input "*****"
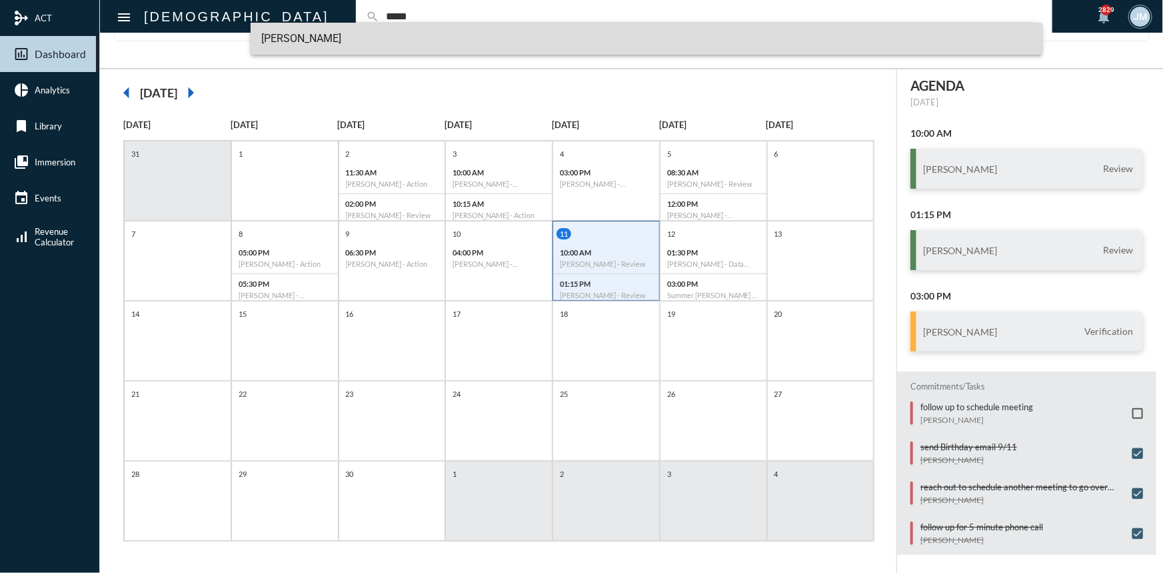
click at [276, 34] on span "Noam Peleg" at bounding box center [646, 39] width 770 height 32
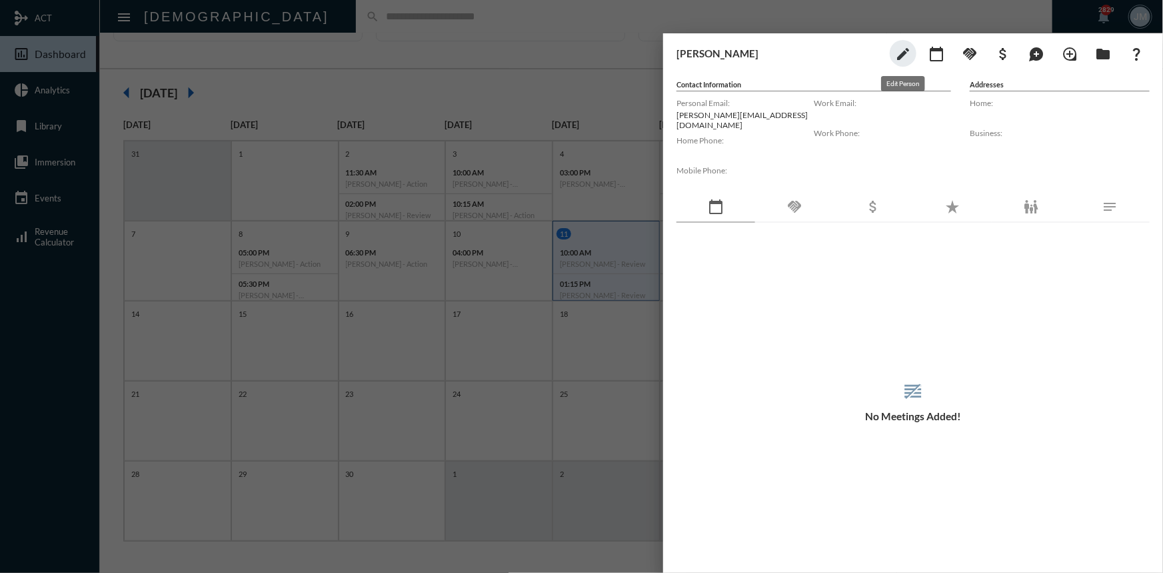
click at [900, 50] on mat-icon "edit" at bounding box center [903, 54] width 16 height 16
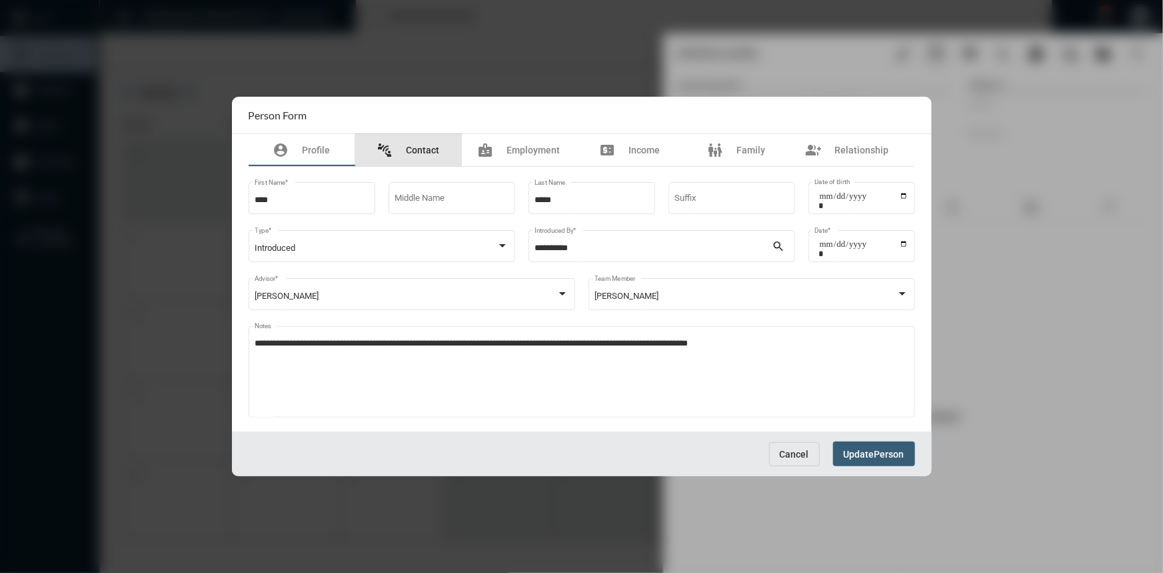
click at [419, 147] on span "Contact" at bounding box center [423, 150] width 33 height 11
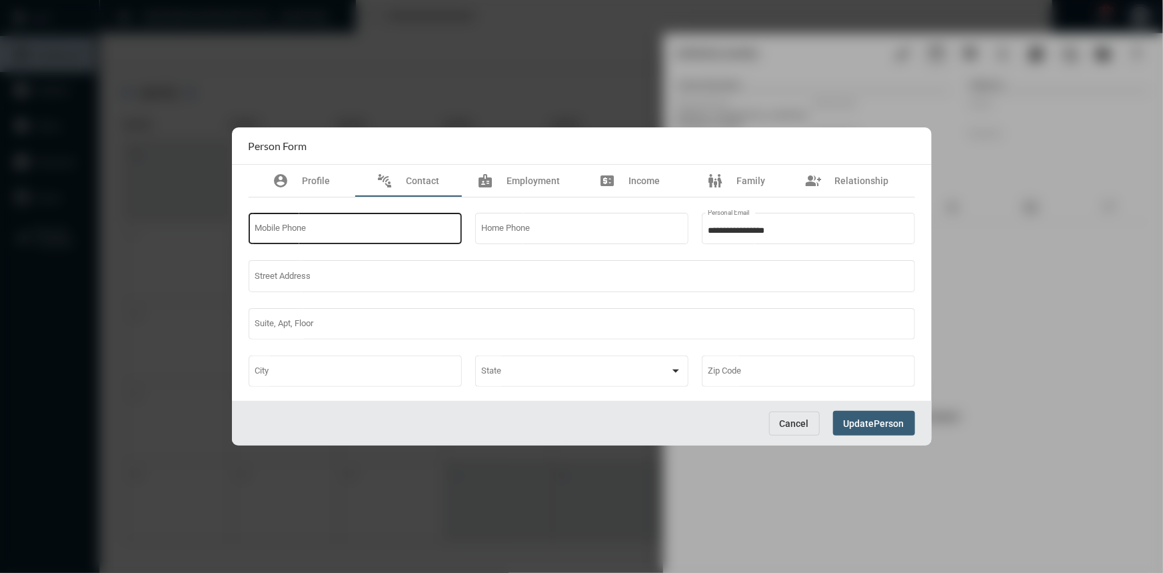
click at [377, 233] on input "Mobile Phone" at bounding box center [355, 231] width 201 height 10
type input "**********"
click at [881, 424] on span "Person" at bounding box center [889, 423] width 30 height 11
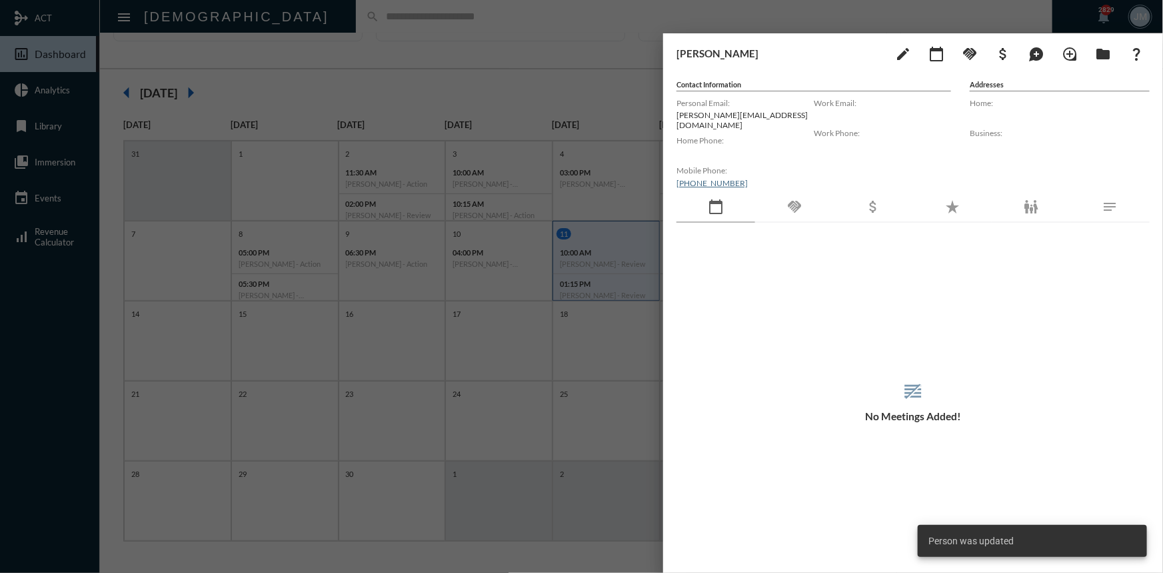
click at [614, 66] on div at bounding box center [581, 286] width 1163 height 573
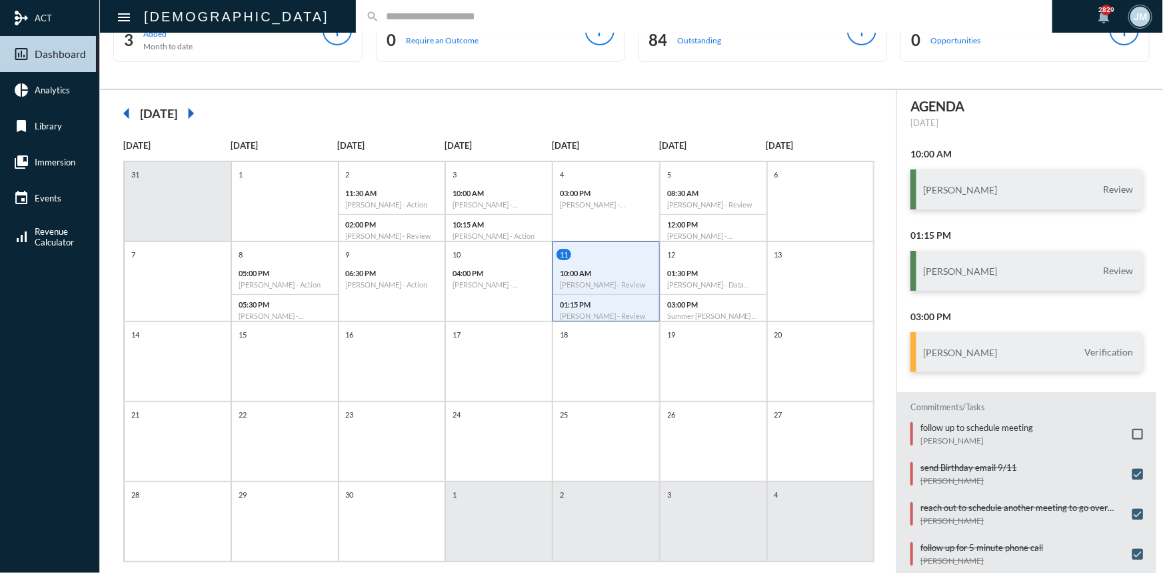
scroll to position [69, 0]
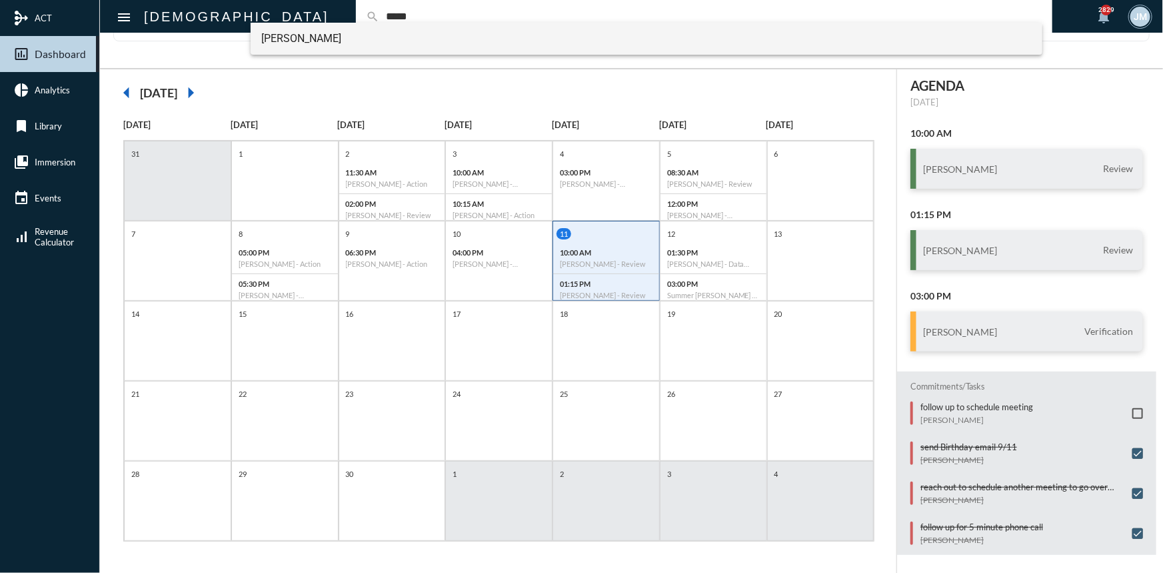
type input "*****"
click at [293, 43] on span "Kyle Cline" at bounding box center [646, 39] width 770 height 32
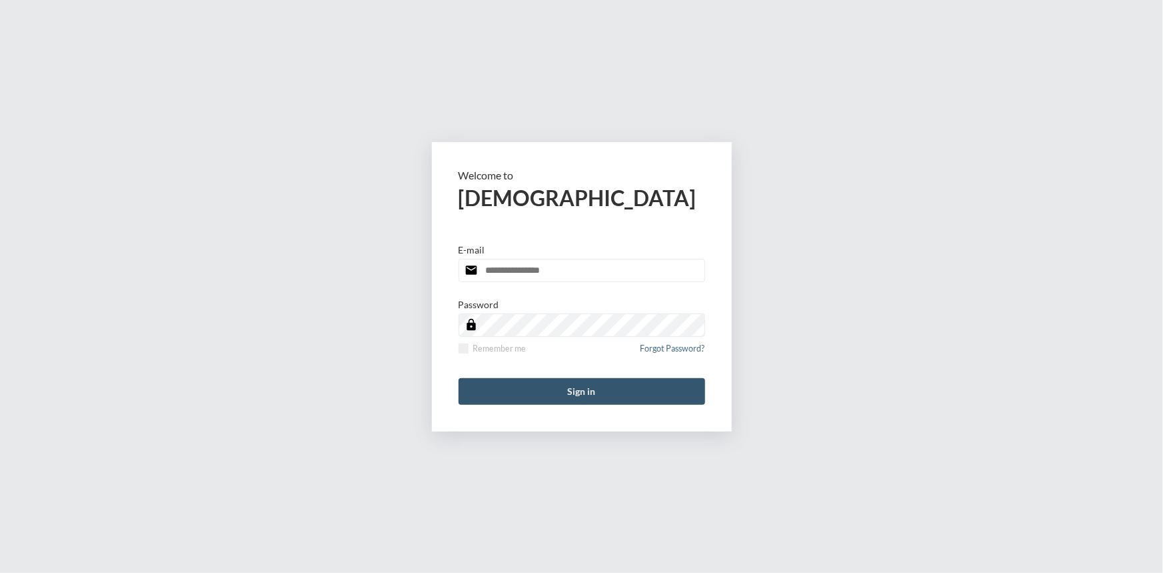
type input "**********"
click at [636, 395] on button "Sign in" at bounding box center [582, 391] width 247 height 27
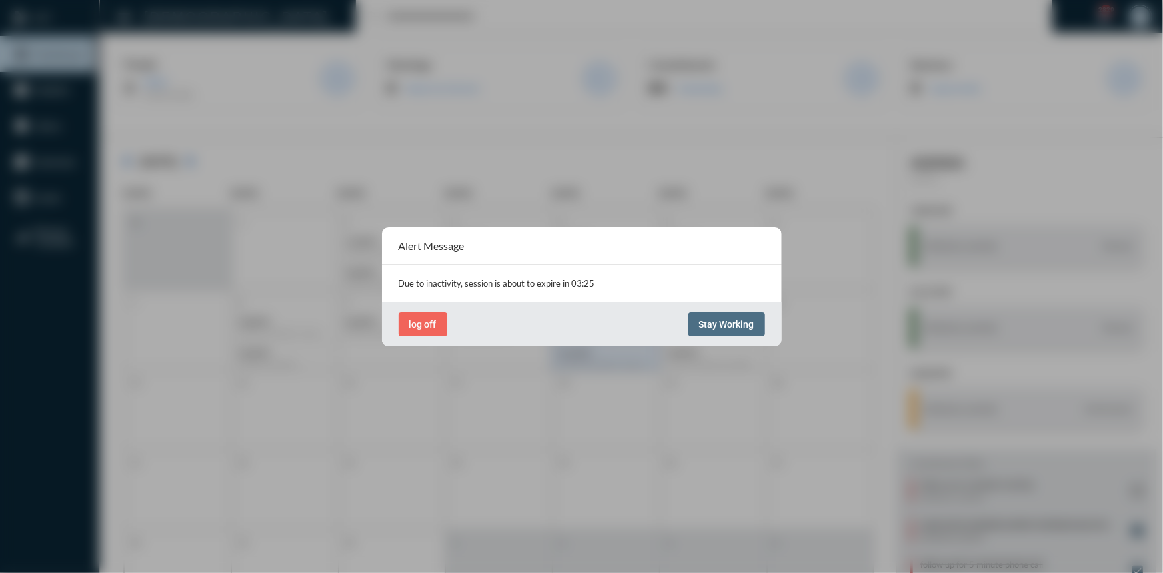
click at [719, 323] on span "Stay Working" at bounding box center [726, 324] width 55 height 11
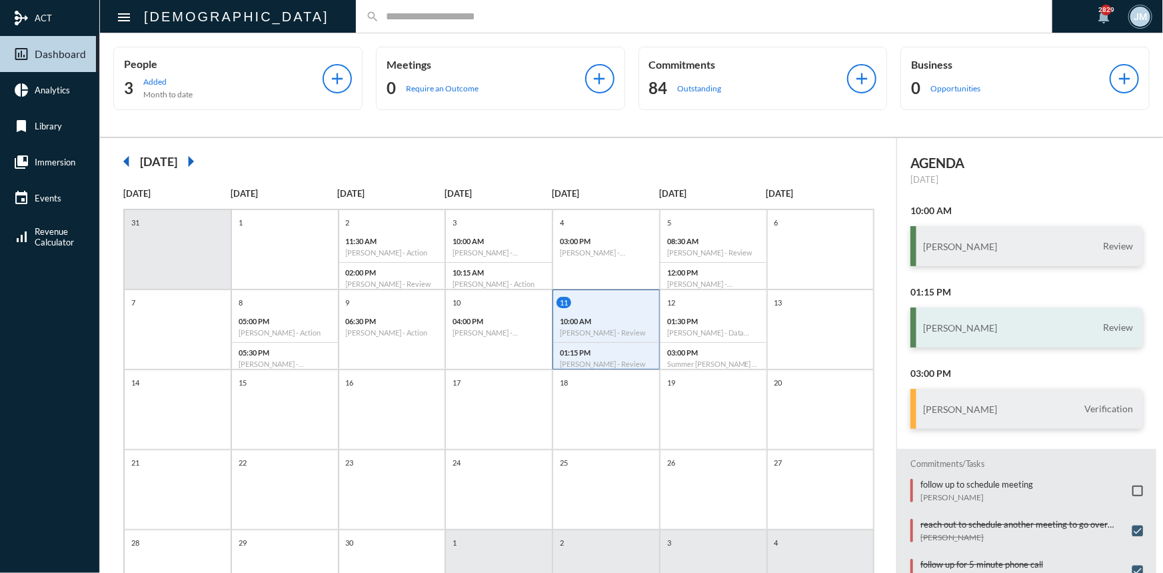
click at [966, 327] on h3 "[PERSON_NAME]" at bounding box center [960, 327] width 74 height 11
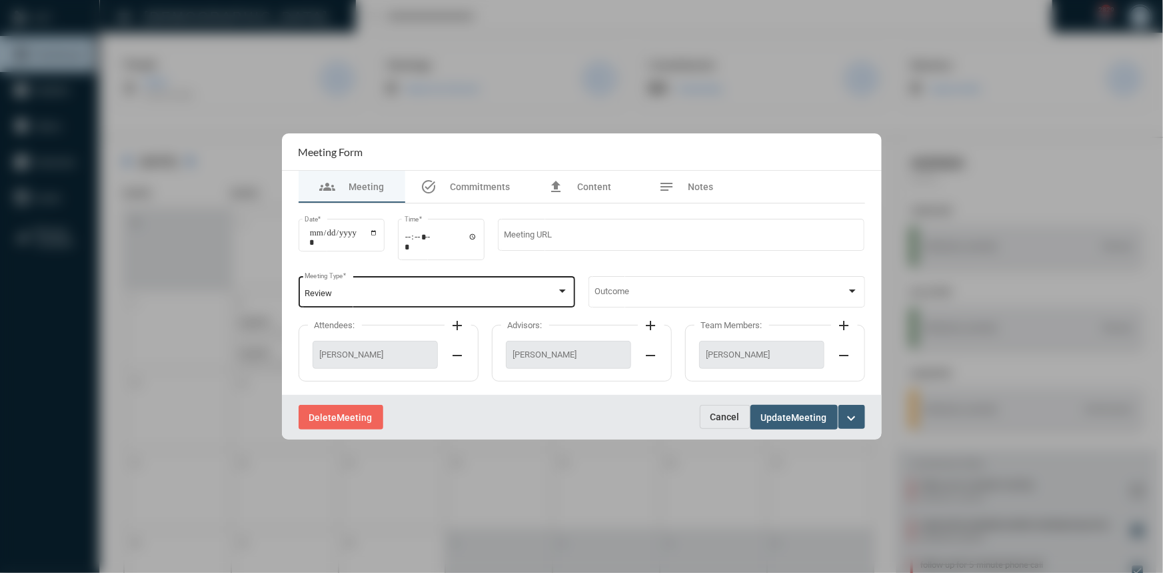
click at [559, 285] on div "Review Meeting Type *" at bounding box center [437, 290] width 264 height 34
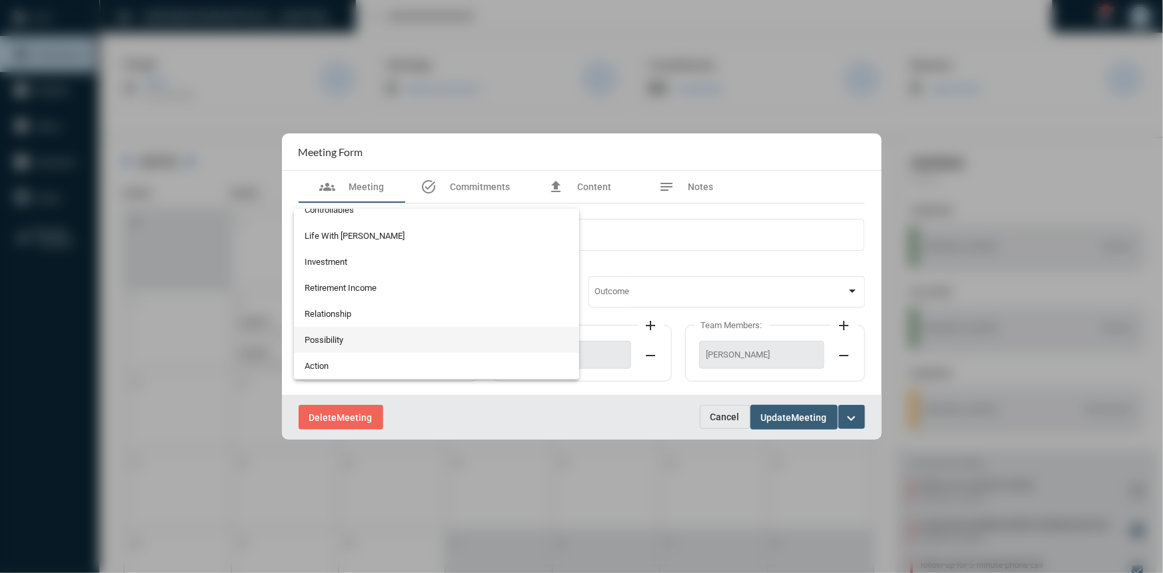
scroll to position [227, 0]
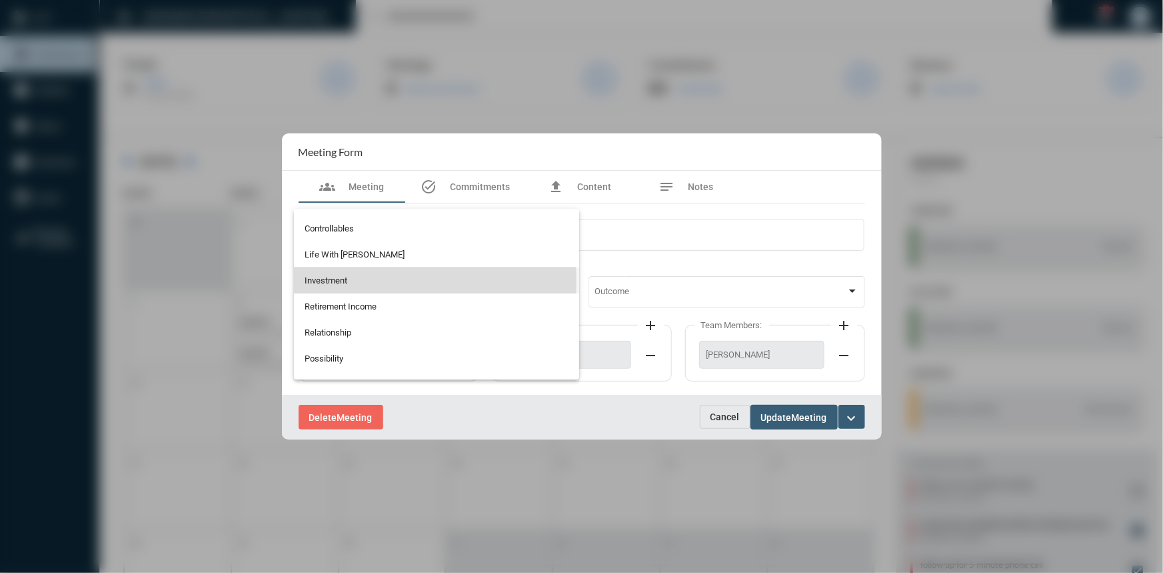
click at [347, 280] on span "Investment" at bounding box center [437, 280] width 264 height 26
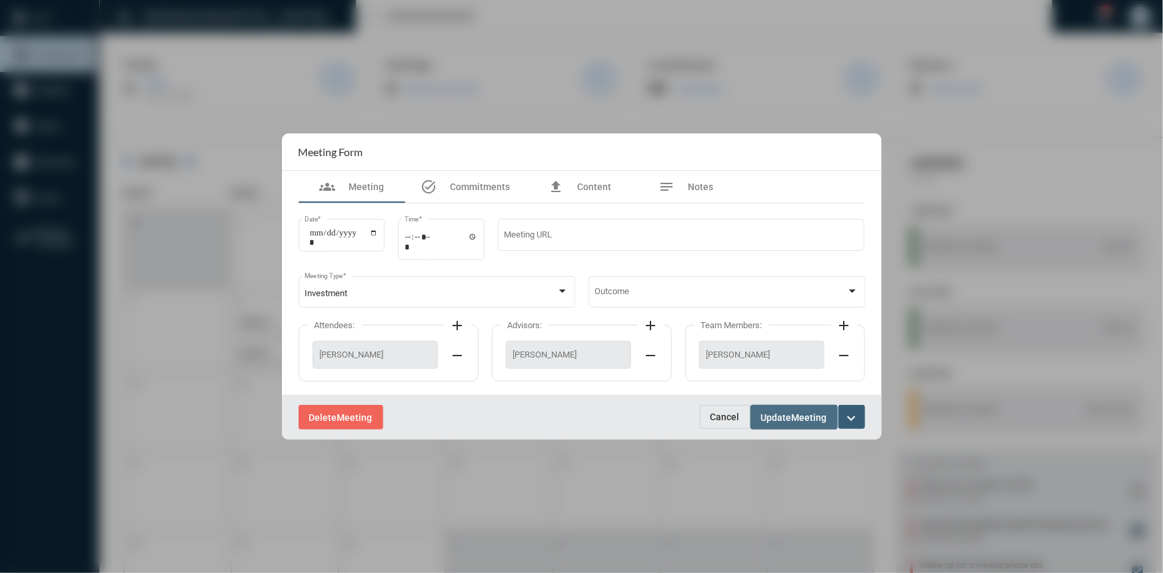
click at [803, 420] on span "Meeting" at bounding box center [809, 417] width 35 height 11
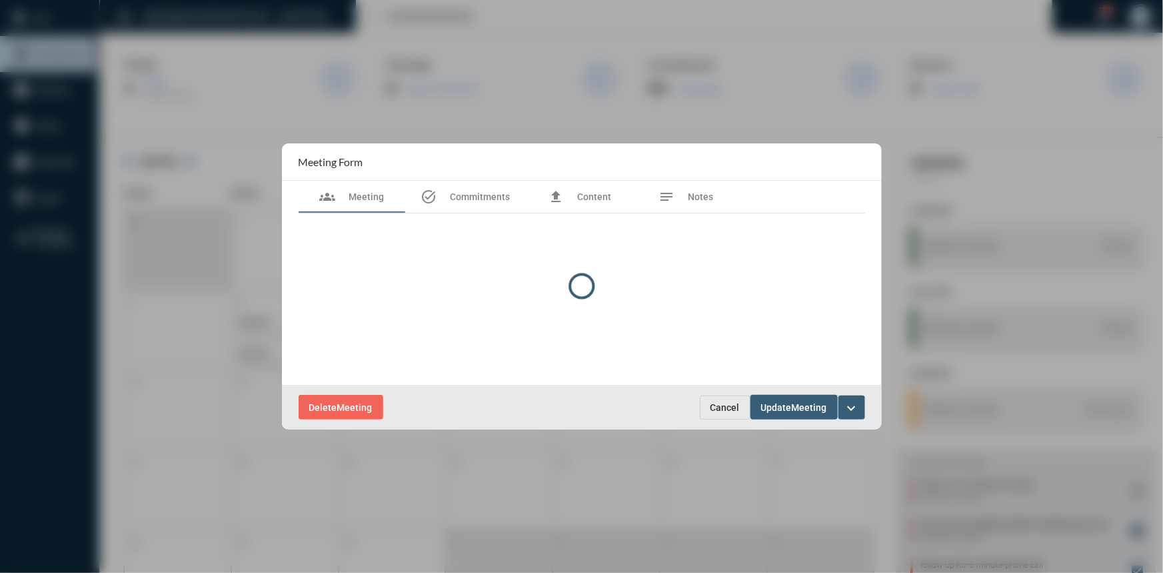
click at [249, 97] on div at bounding box center [581, 286] width 1163 height 573
